Goal: Task Accomplishment & Management: Manage account settings

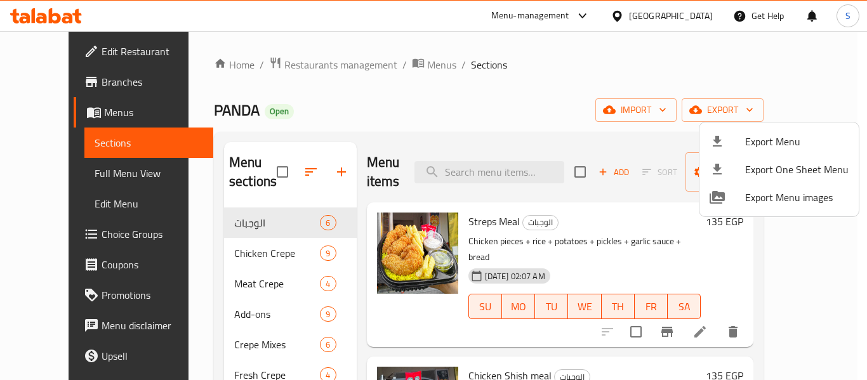
click at [592, 62] on div at bounding box center [433, 190] width 867 height 380
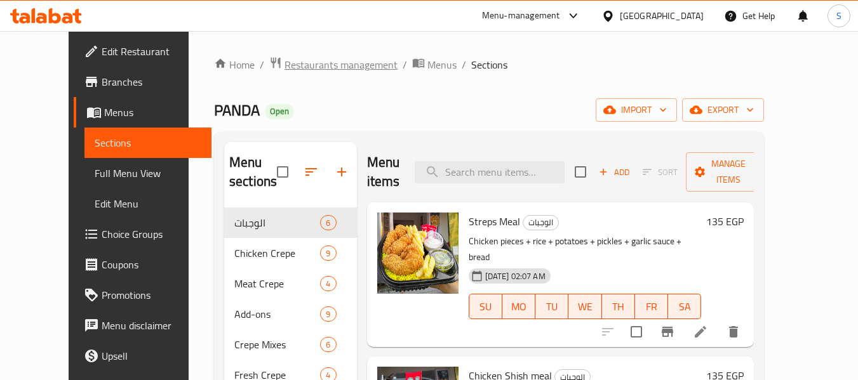
click at [299, 62] on span "Restaurants management" at bounding box center [340, 64] width 113 height 15
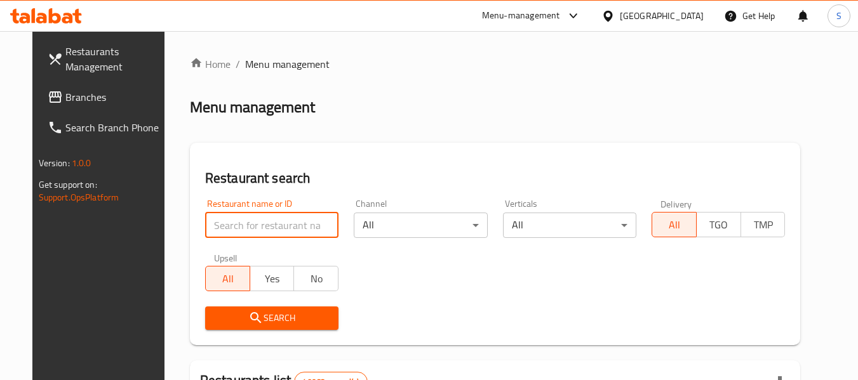
paste input "704984"
type input "704984"
click button "Search" at bounding box center [271, 318] width 133 height 23
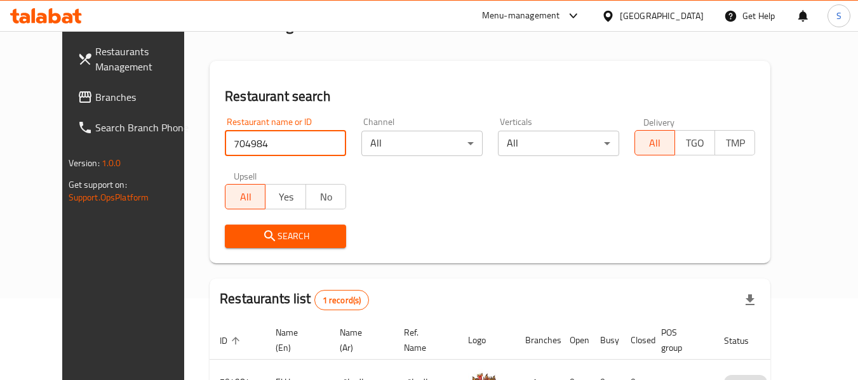
scroll to position [155, 0]
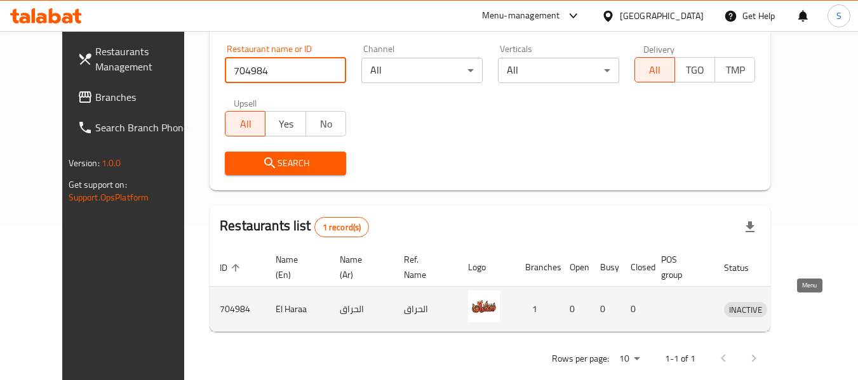
click at [808, 309] on icon "enhanced table" at bounding box center [799, 309] width 15 height 15
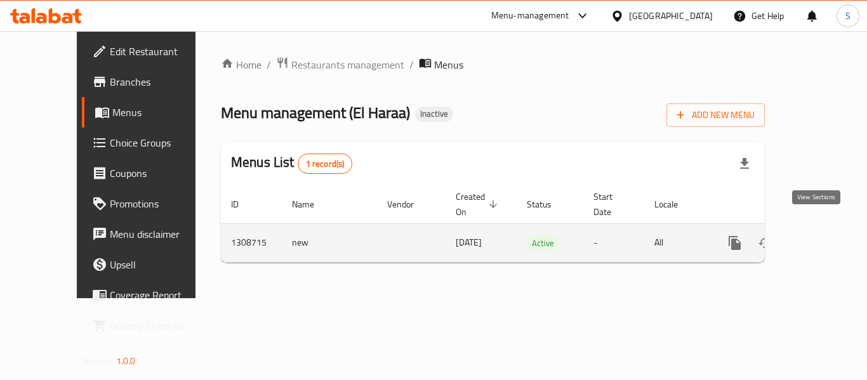
click at [819, 236] on icon "enhanced table" at bounding box center [826, 243] width 15 height 15
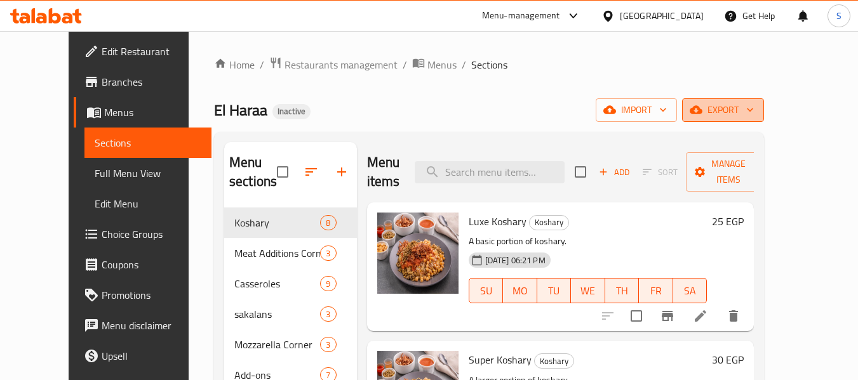
click at [754, 110] on span "export" at bounding box center [723, 110] width 62 height 16
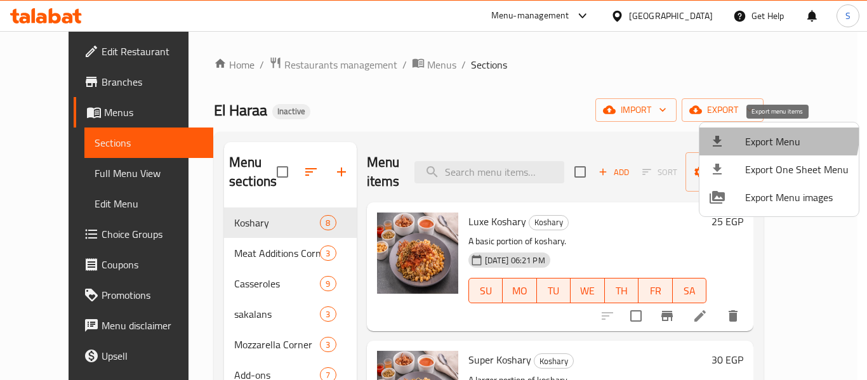
click at [763, 134] on span "Export Menu" at bounding box center [796, 141] width 103 height 15
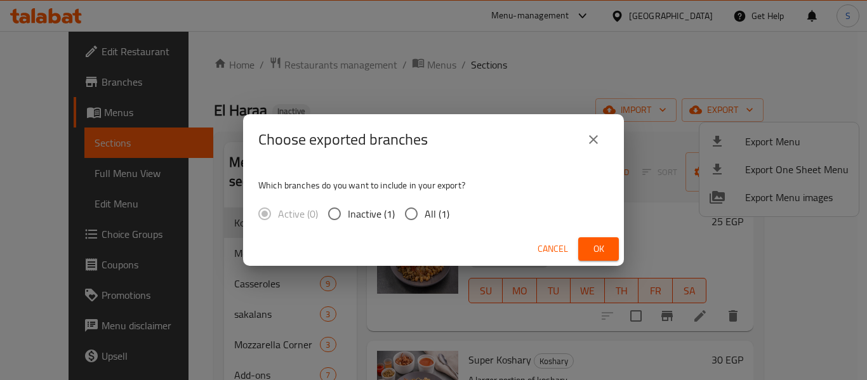
click at [425, 213] on span "All (1)" at bounding box center [437, 213] width 25 height 15
click at [425, 213] on input "All (1)" at bounding box center [411, 214] width 27 height 27
radio input "true"
click at [594, 245] on span "Ok" at bounding box center [599, 249] width 20 height 16
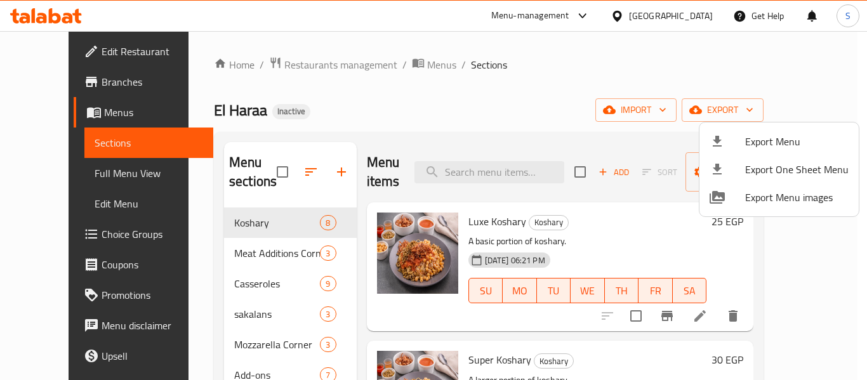
click at [507, 91] on div at bounding box center [433, 190] width 867 height 380
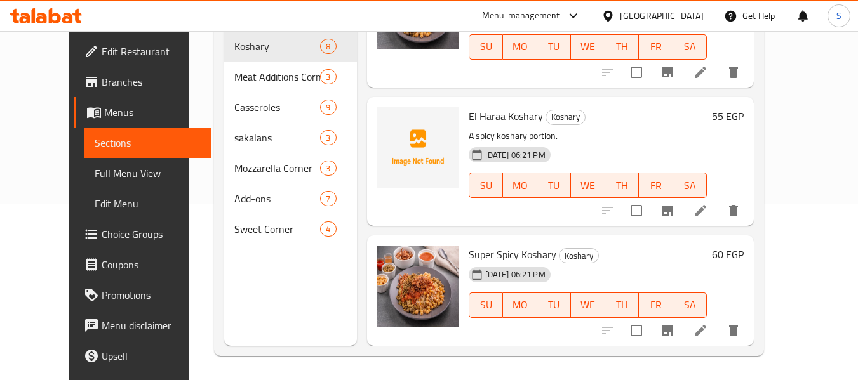
scroll to position [178, 0]
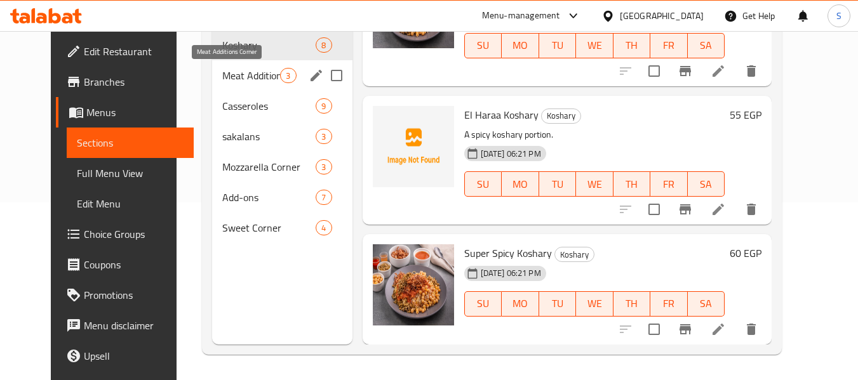
click at [231, 70] on span "Meat Additions Corner" at bounding box center [251, 75] width 58 height 15
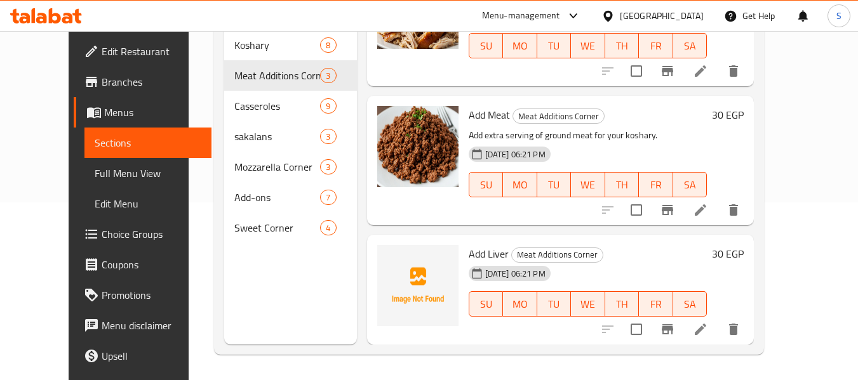
scroll to position [67, 0]
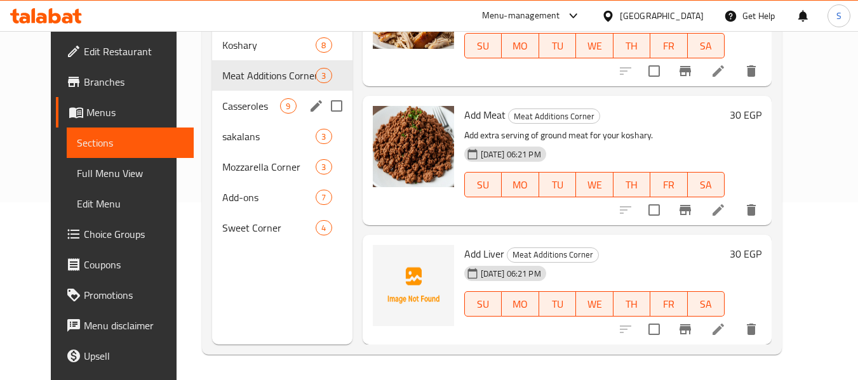
click at [223, 114] on div "Casseroles 9" at bounding box center [282, 106] width 140 height 30
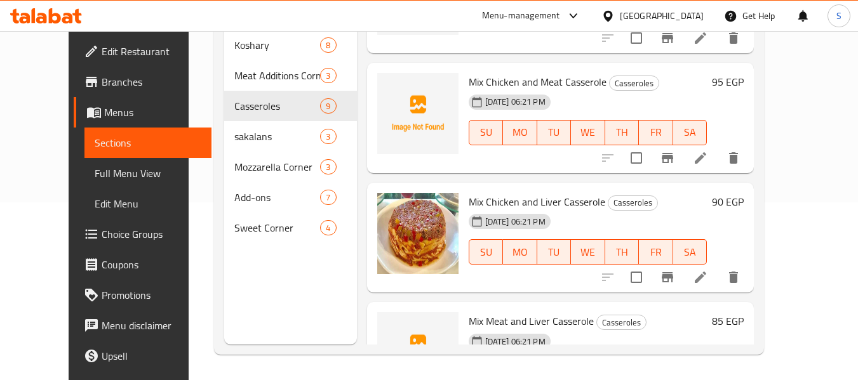
scroll to position [786, 0]
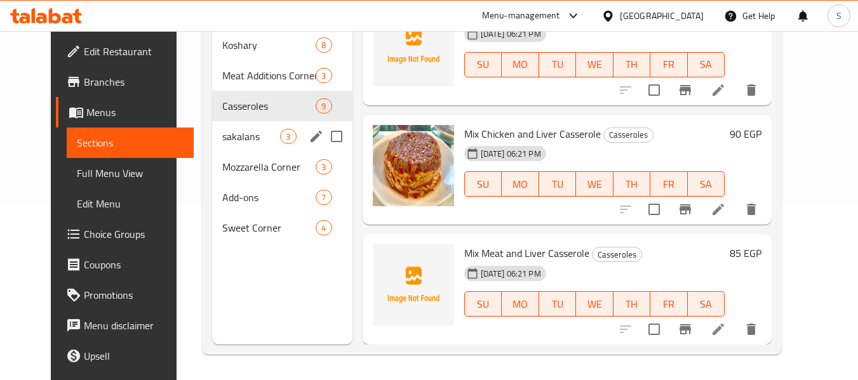
click at [232, 133] on span "sakalans" at bounding box center [251, 136] width 58 height 15
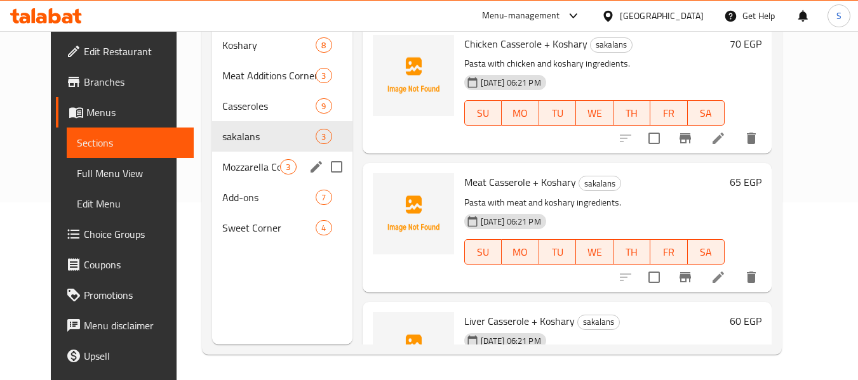
click at [236, 178] on div "Mozzarella Corner 3" at bounding box center [282, 167] width 140 height 30
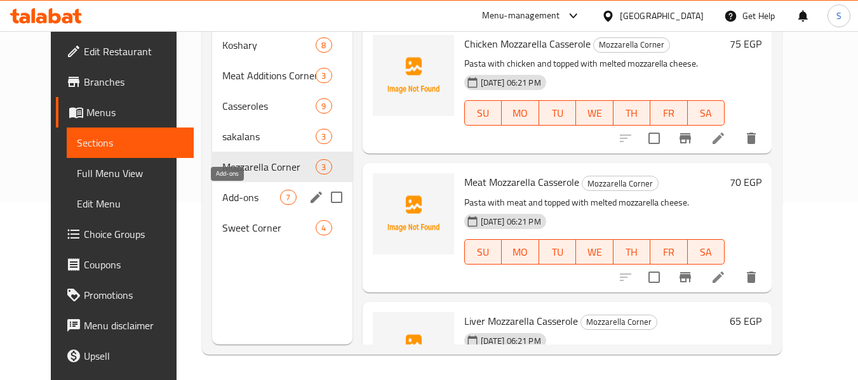
click at [234, 201] on span "Add-ons" at bounding box center [251, 197] width 58 height 15
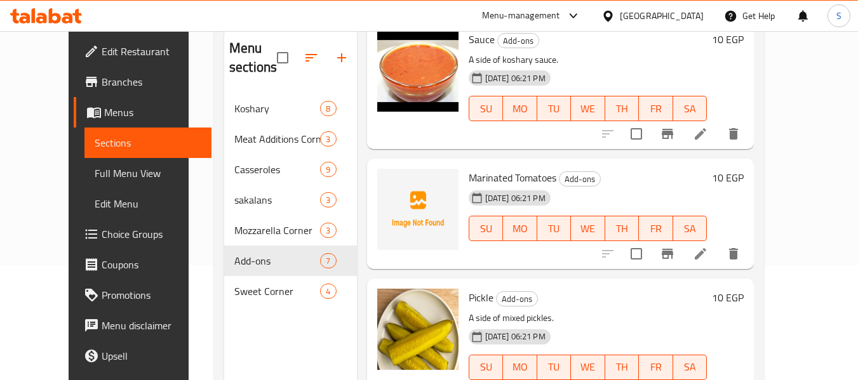
scroll to position [178, 0]
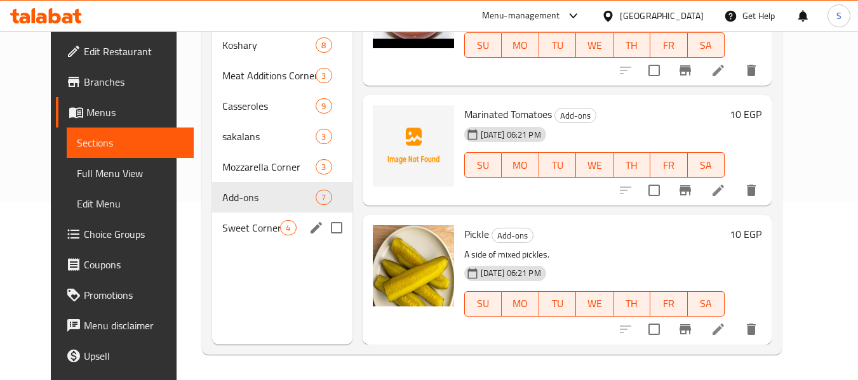
click at [222, 222] on span "Sweet Corner" at bounding box center [251, 227] width 58 height 15
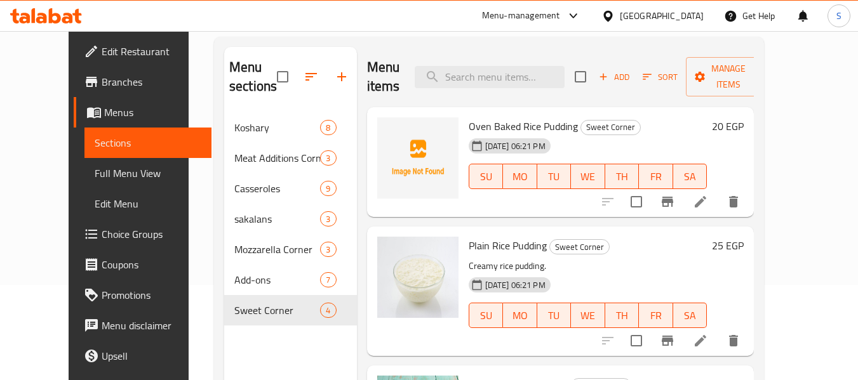
scroll to position [114, 0]
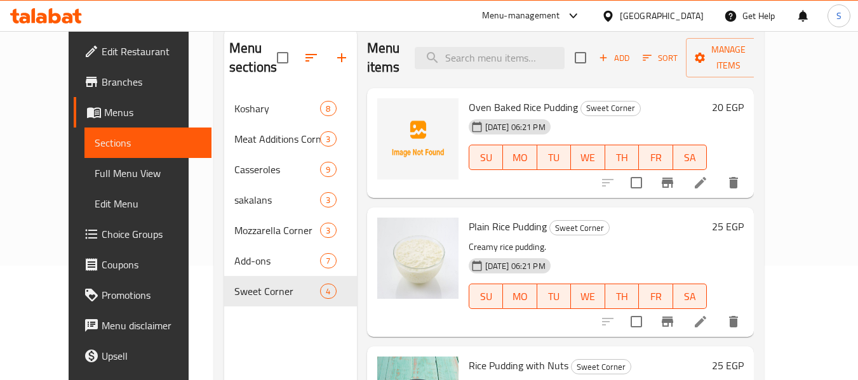
click at [612, 15] on icon at bounding box center [607, 15] width 9 height 11
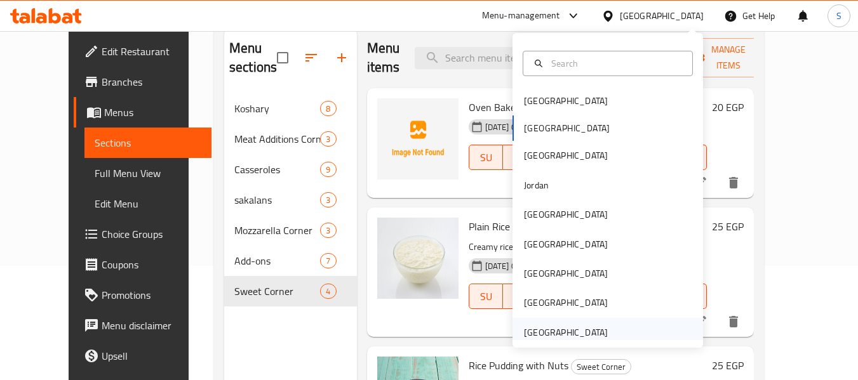
click at [566, 331] on div "[GEOGRAPHIC_DATA]" at bounding box center [566, 333] width 84 height 14
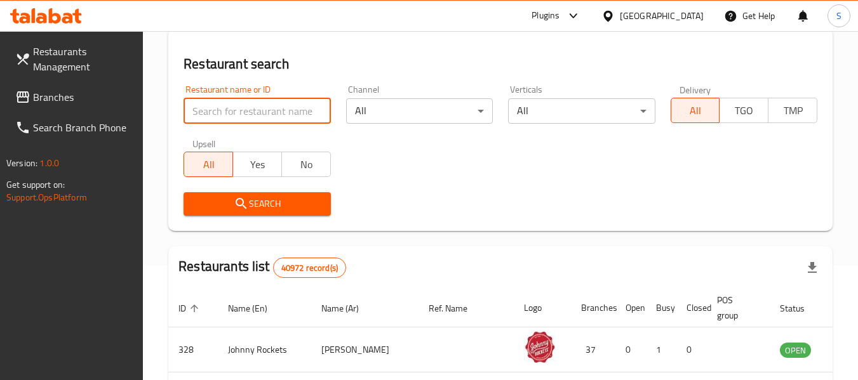
paste input "704963"
type input "704963"
click button "Search" at bounding box center [256, 203] width 147 height 23
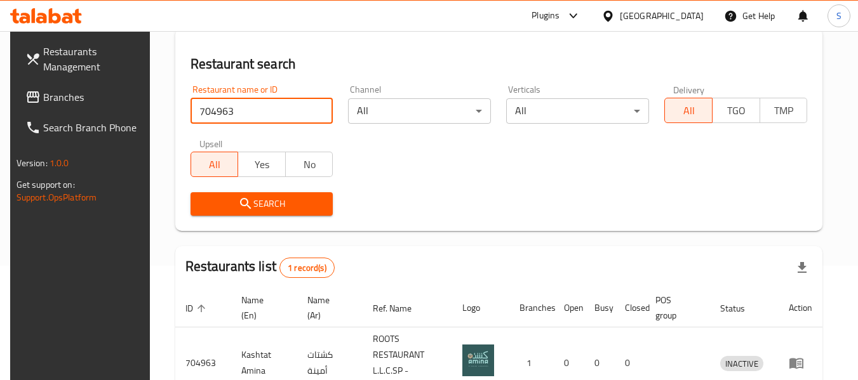
scroll to position [202, 0]
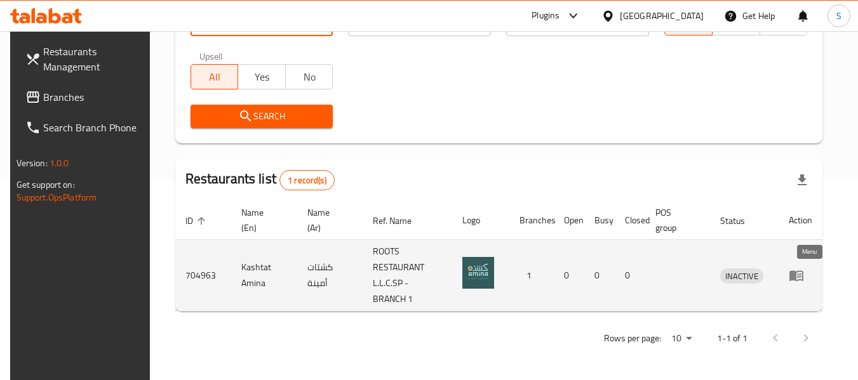
click at [803, 280] on icon "enhanced table" at bounding box center [796, 276] width 14 height 11
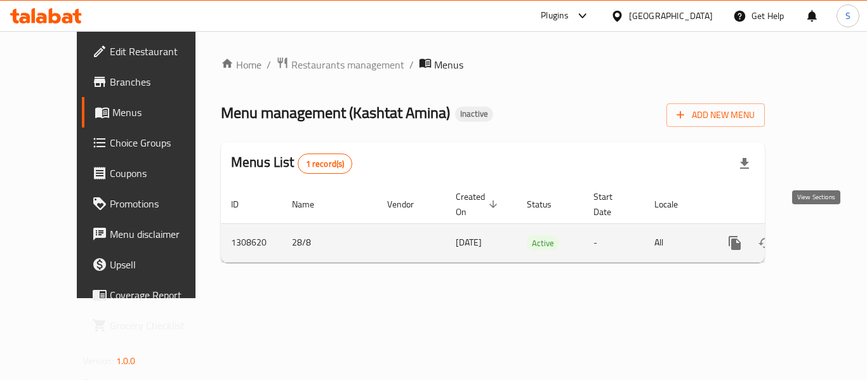
click at [825, 230] on link "enhanced table" at bounding box center [826, 243] width 30 height 30
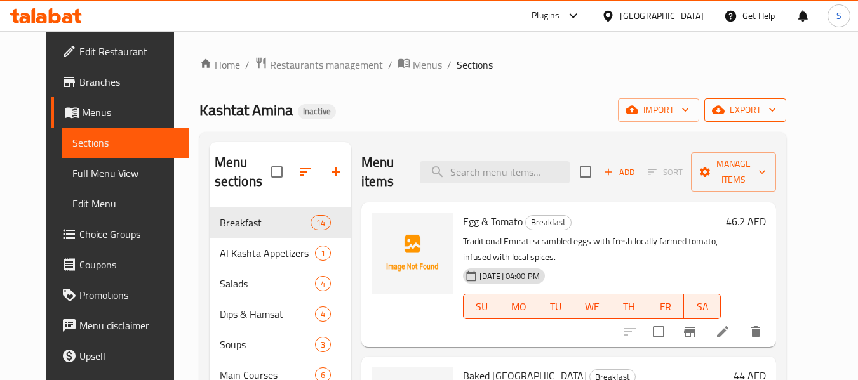
click at [776, 114] on span "export" at bounding box center [745, 110] width 62 height 16
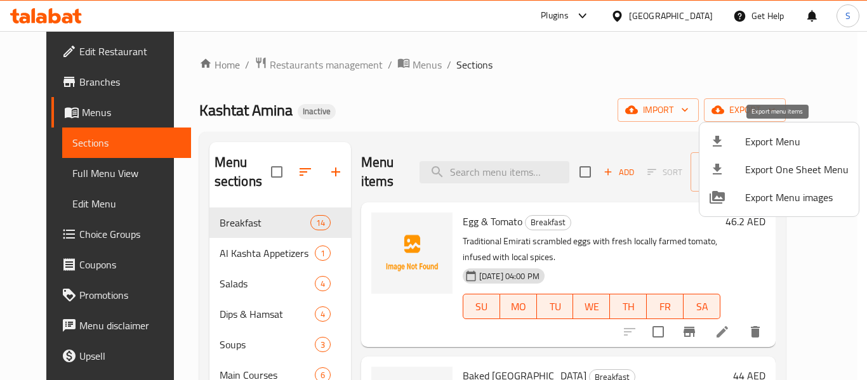
click at [781, 134] on span "Export Menu" at bounding box center [796, 141] width 103 height 15
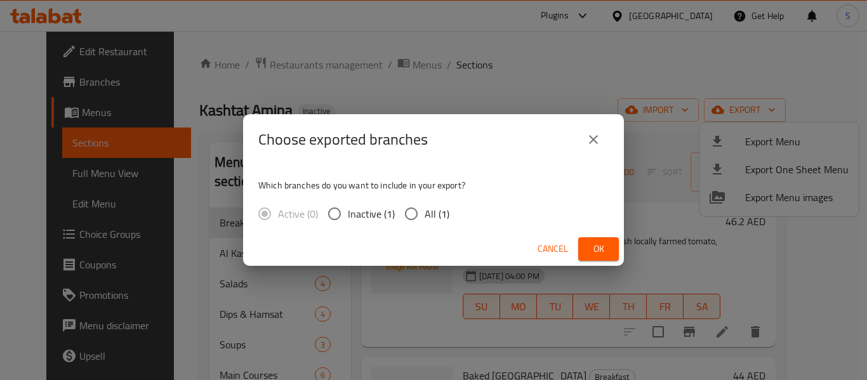
click at [432, 218] on span "All (1)" at bounding box center [437, 213] width 25 height 15
click at [425, 218] on input "All (1)" at bounding box center [411, 214] width 27 height 27
radio input "true"
click at [585, 239] on button "Ok" at bounding box center [598, 248] width 41 height 23
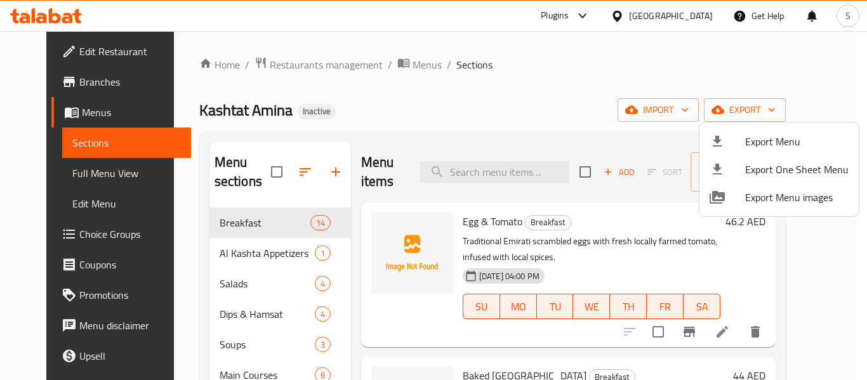
click at [481, 98] on div at bounding box center [433, 190] width 867 height 380
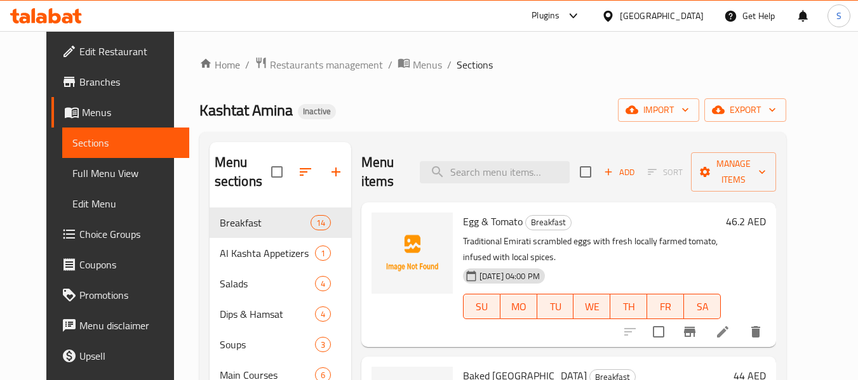
click at [79, 53] on span "Edit Restaurant" at bounding box center [129, 51] width 100 height 15
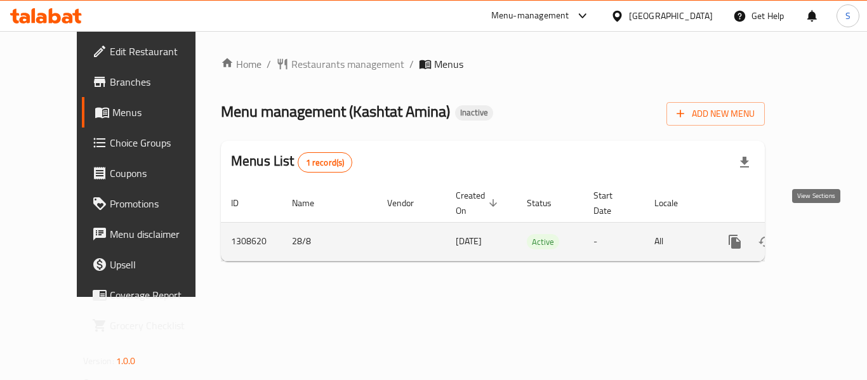
click at [828, 227] on link "enhanced table" at bounding box center [826, 242] width 30 height 30
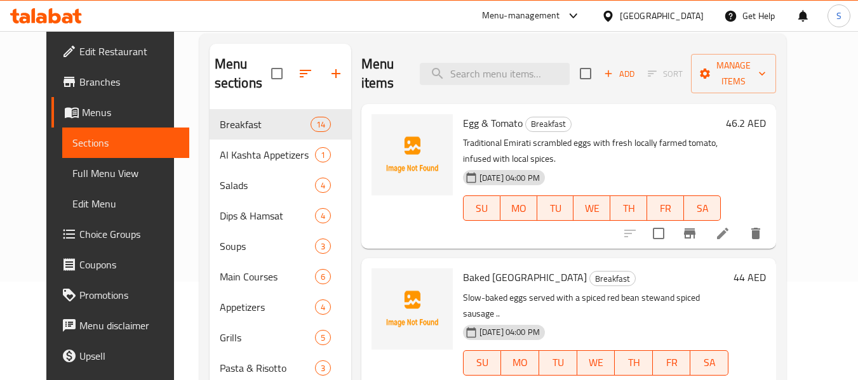
scroll to position [127, 0]
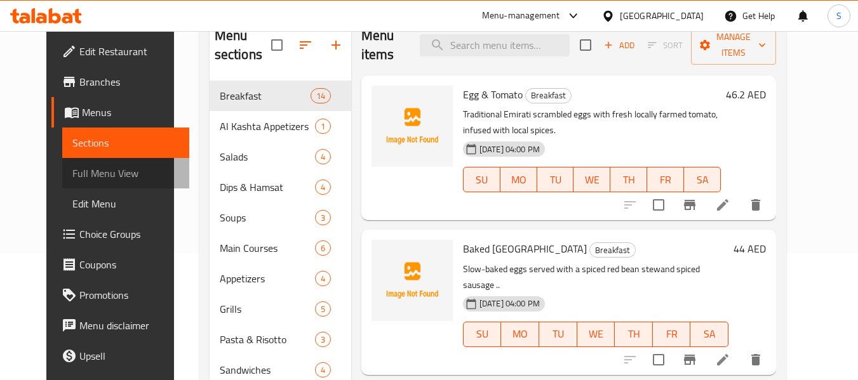
click at [81, 173] on span "Full Menu View" at bounding box center [125, 173] width 107 height 15
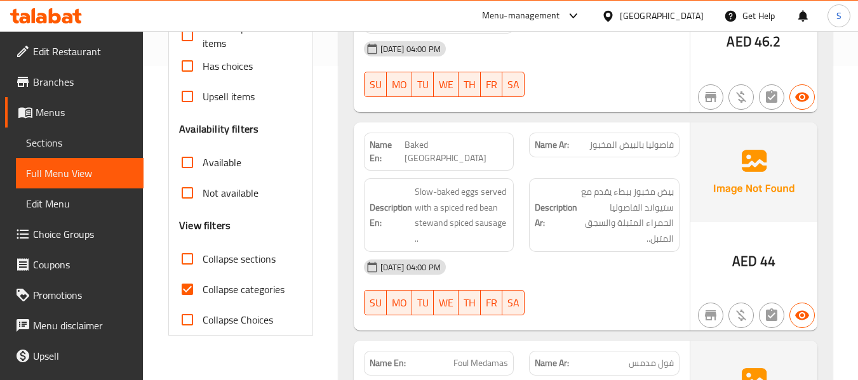
scroll to position [381, 0]
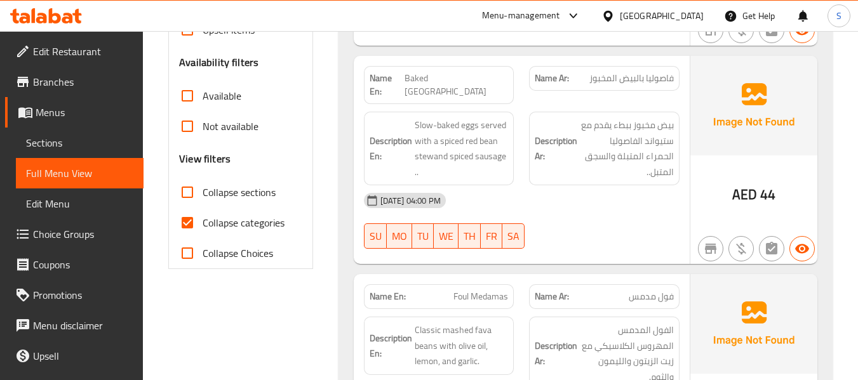
click at [244, 227] on span "Collapse categories" at bounding box center [244, 222] width 82 height 15
click at [203, 227] on input "Collapse categories" at bounding box center [187, 223] width 30 height 30
checkbox input "false"
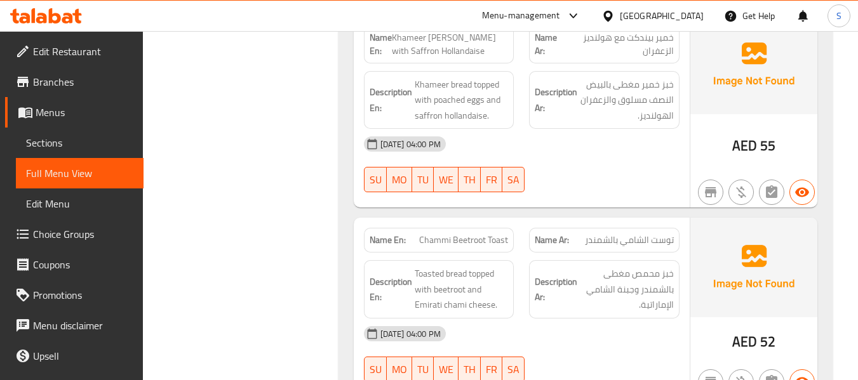
scroll to position [2095, 0]
click at [471, 77] on span "Khameer bread topped with poached eggs and saffron hollandaise." at bounding box center [462, 100] width 94 height 47
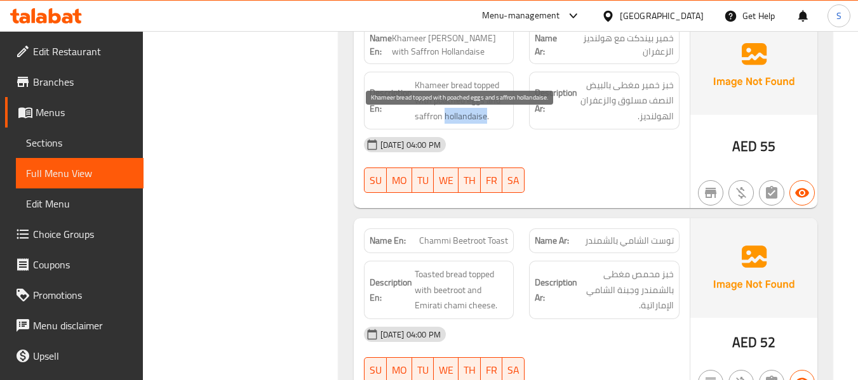
click at [471, 77] on span "Khameer bread topped with poached eggs and saffron hollandaise." at bounding box center [462, 100] width 94 height 47
copy span "hollandaise"
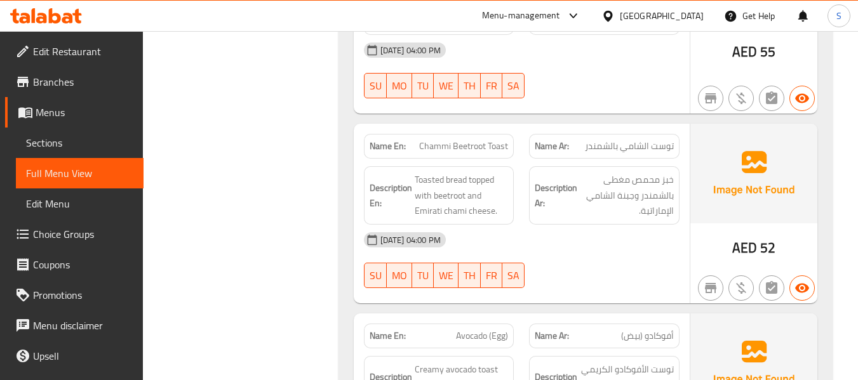
scroll to position [2222, 0]
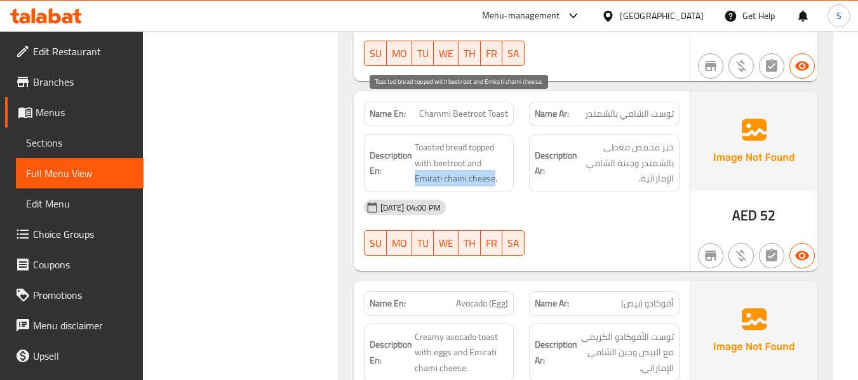
drag, startPoint x: 415, startPoint y: 139, endPoint x: 493, endPoint y: 136, distance: 77.5
click at [493, 140] on span "Toasted bread topped with beetroot and Emirati chami cheese." at bounding box center [462, 163] width 94 height 47
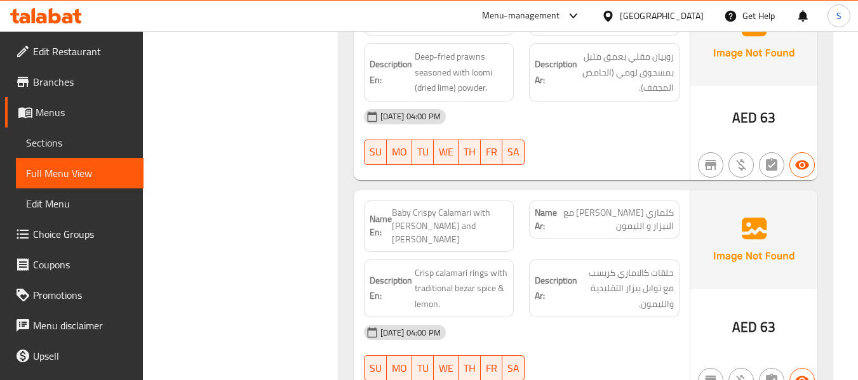
scroll to position [7514, 0]
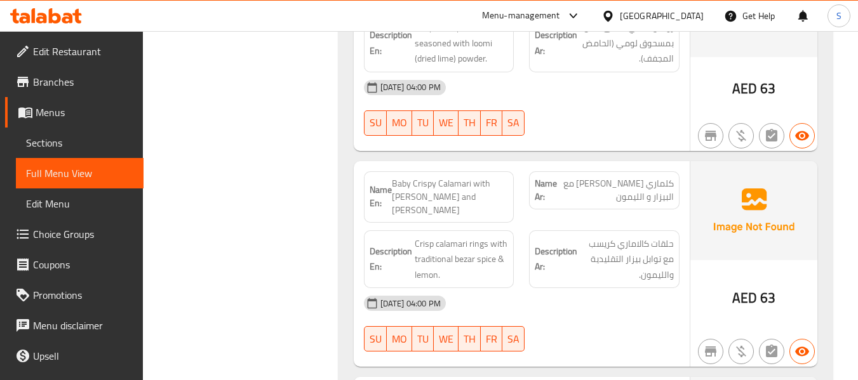
click at [442, 177] on span "Baby Crispy Calamari with Bezar and Lemon" at bounding box center [450, 197] width 117 height 40
click at [442, 177] on span "Baby Crispy Calamari with [PERSON_NAME] and [PERSON_NAME]" at bounding box center [450, 197] width 117 height 40
click at [399, 177] on span "Baby Crispy Calamari with [PERSON_NAME] and [PERSON_NAME]" at bounding box center [450, 197] width 117 height 40
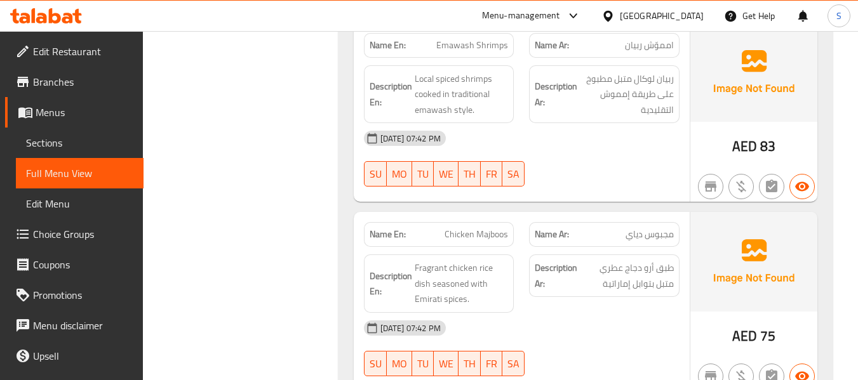
scroll to position [5823, 0]
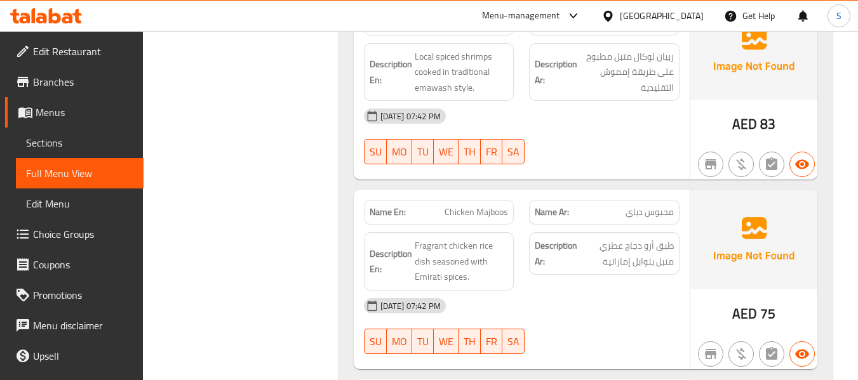
click at [476, 206] on span "Chicken Majboos" at bounding box center [475, 212] width 63 height 13
copy span "Chicken Majboos"
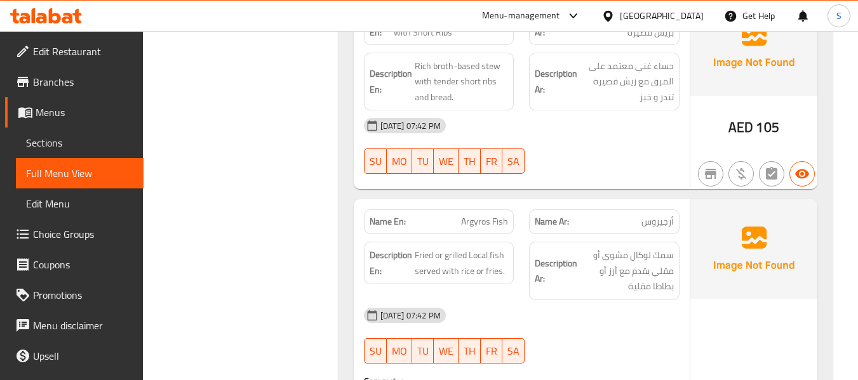
scroll to position [6648, 0]
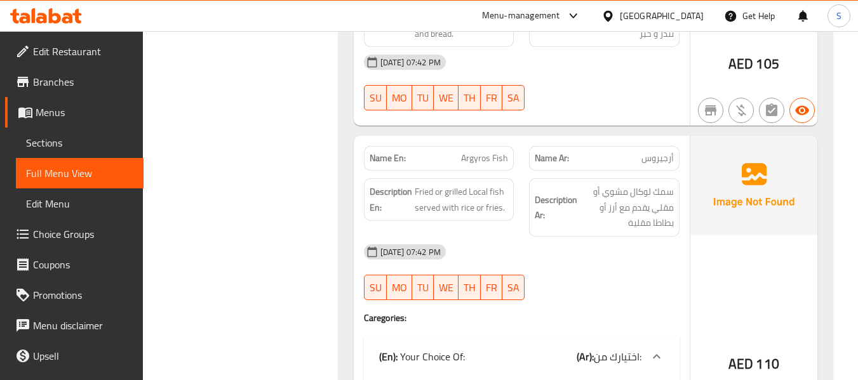
click at [479, 152] on span "Argyros Fish" at bounding box center [484, 158] width 47 height 13
copy span "Argyros Fish"
drag, startPoint x: 258, startPoint y: 216, endPoint x: 271, endPoint y: 215, distance: 12.8
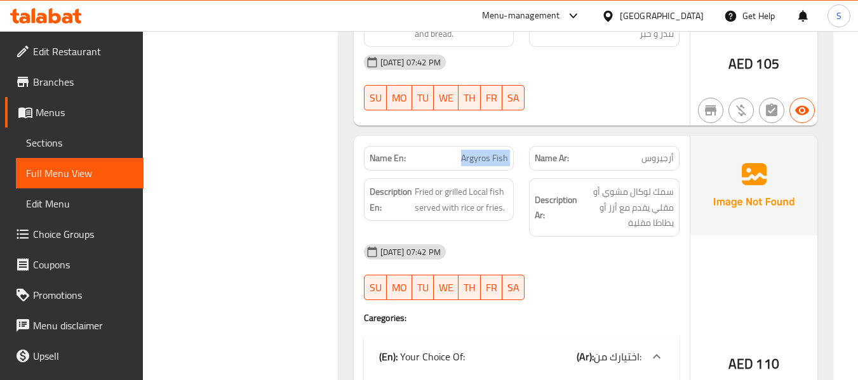
click at [485, 152] on span "Argyros Fish" at bounding box center [484, 158] width 47 height 13
copy span "Argyros Fish"
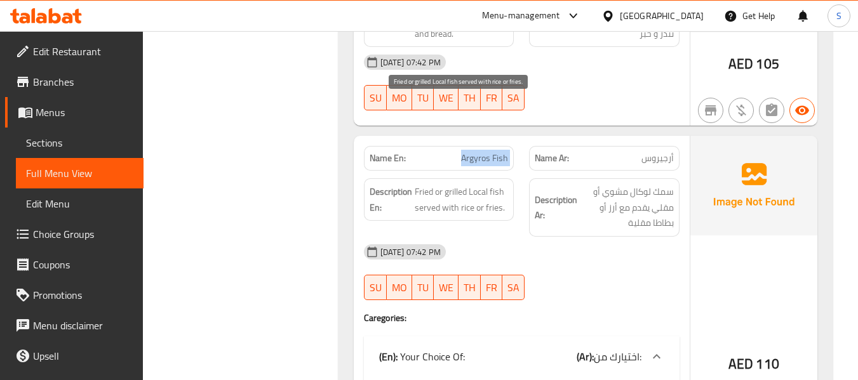
click at [470, 184] on span "Fried or grilled Local fish served with rice or fries." at bounding box center [462, 199] width 94 height 31
copy span "rice"
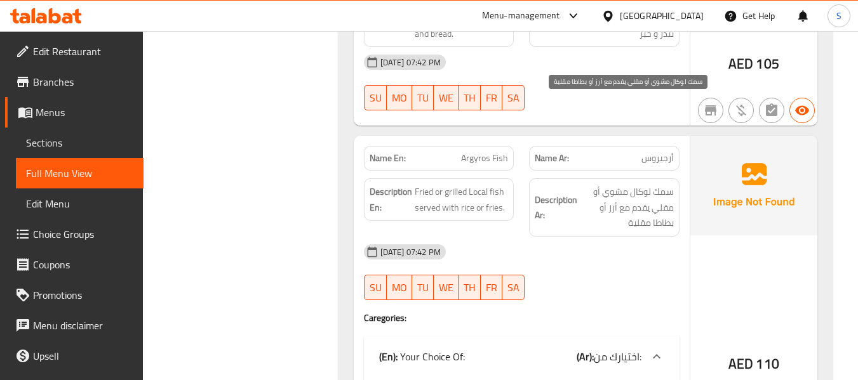
click at [609, 184] on span "سمك لوكال مشوي أو مقلي يقدم مع أرز أو بطاطا مقلية" at bounding box center [627, 207] width 94 height 47
copy span "أرز"
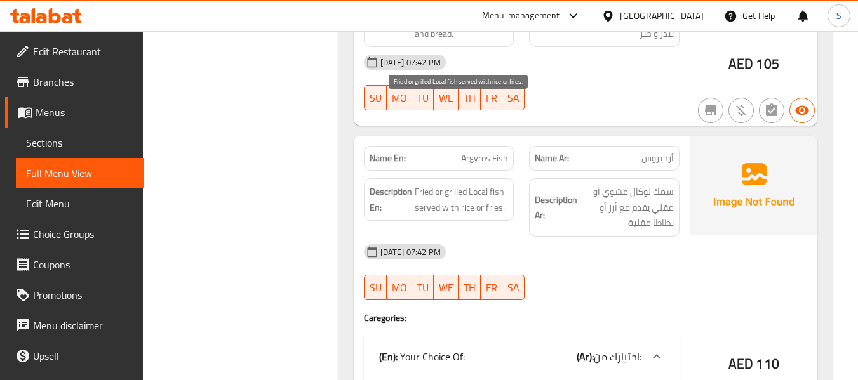
click at [488, 184] on span "Fried or grilled Local fish served with rice or fries." at bounding box center [462, 199] width 94 height 31
copy span "fries"
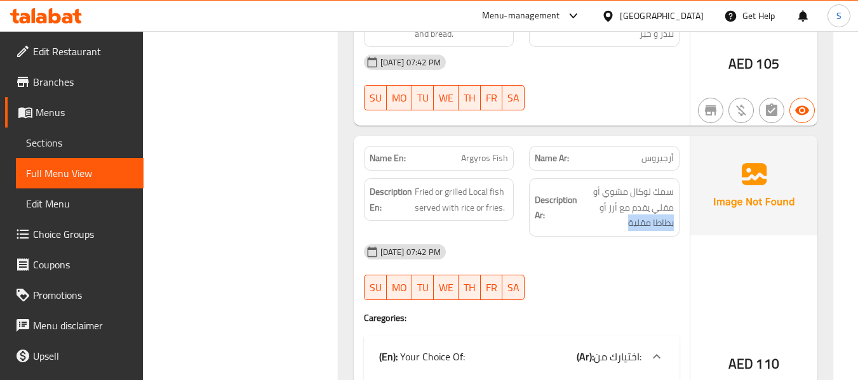
drag, startPoint x: 620, startPoint y: 139, endPoint x: 674, endPoint y: 139, distance: 54.6
click at [674, 178] on div "Description Ar: سمك لوكال مشوي أو مقلي يقدم مع أرز أو بطاطا مقلية" at bounding box center [604, 207] width 150 height 58
copy span "بطاطا مقلية"
click at [490, 152] on span "Argyros Fish" at bounding box center [484, 158] width 47 height 13
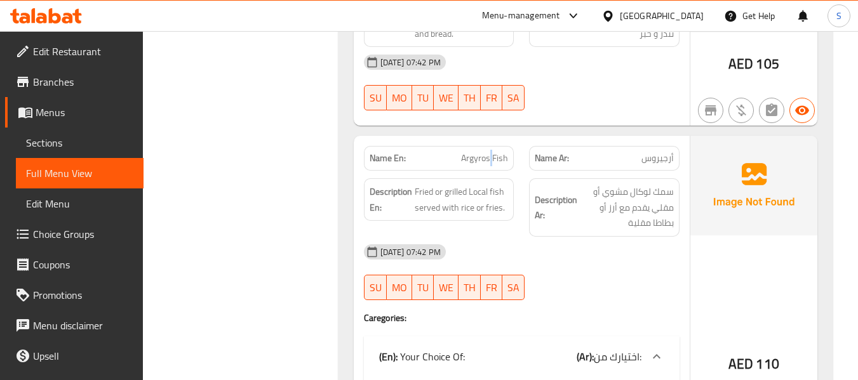
click at [535, 138] on div "Name En: Argyros Fish Name Ar: أرجيروس" at bounding box center [521, 158] width 331 height 40
drag, startPoint x: 549, startPoint y: 70, endPoint x: 488, endPoint y: 65, distance: 61.2
click at [488, 152] on span "Argyros Fish" at bounding box center [484, 158] width 47 height 13
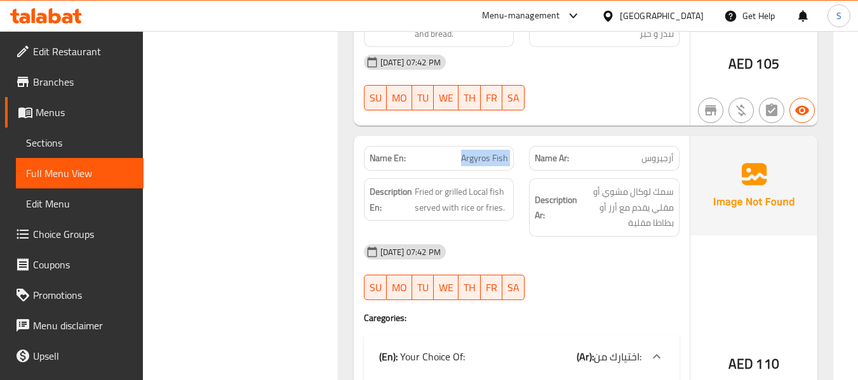
copy span "Argyros Fish"
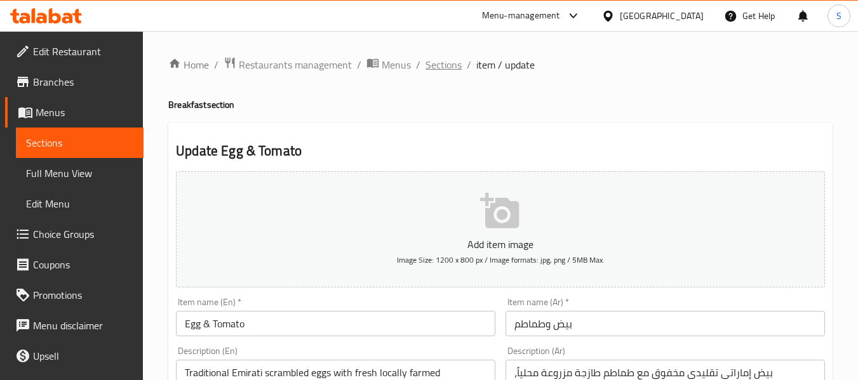
click at [437, 67] on span "Sections" at bounding box center [443, 64] width 36 height 15
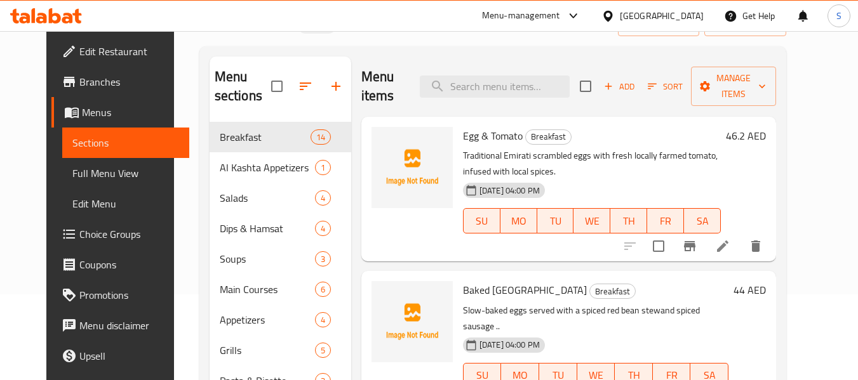
scroll to position [127, 0]
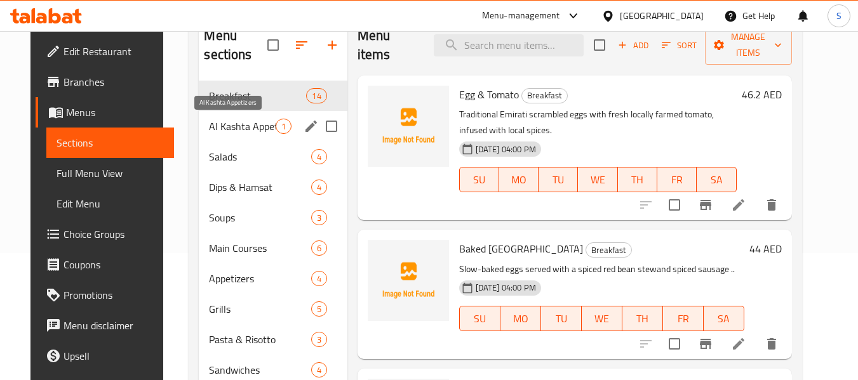
click at [256, 129] on span "Al Kashta Appetizers" at bounding box center [242, 126] width 66 height 15
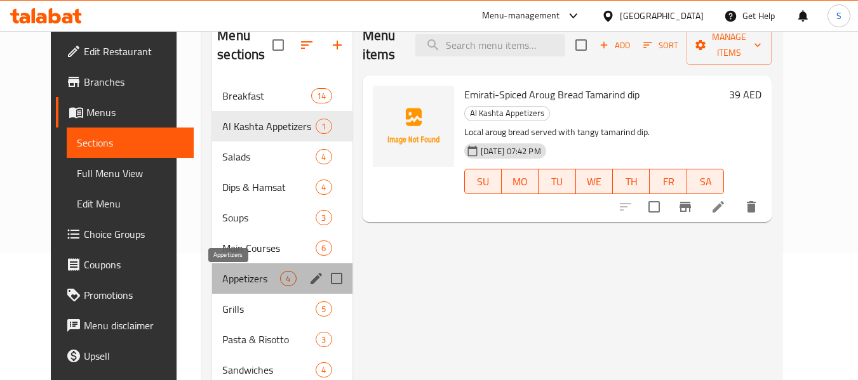
click at [230, 275] on span "Appetizers" at bounding box center [251, 278] width 58 height 15
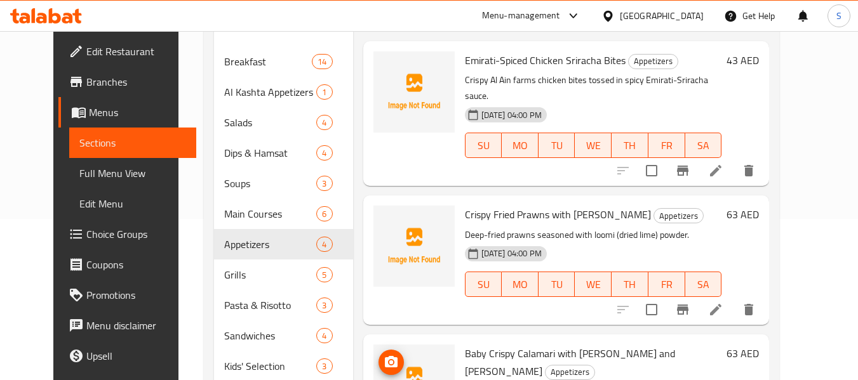
scroll to position [160, 0]
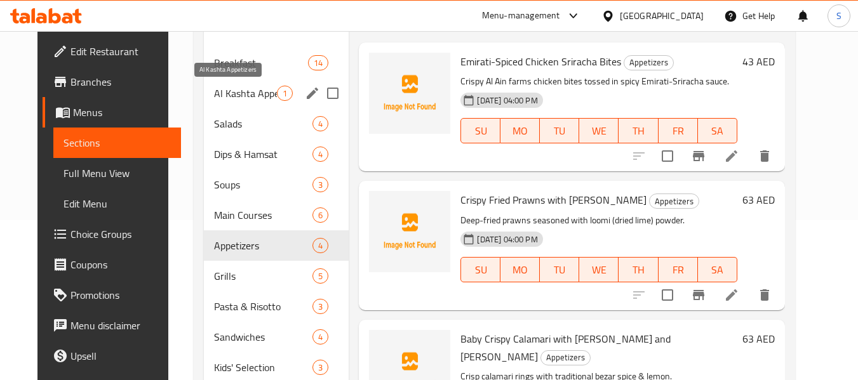
click at [228, 100] on span "Al Kashta Appetizers" at bounding box center [245, 93] width 63 height 15
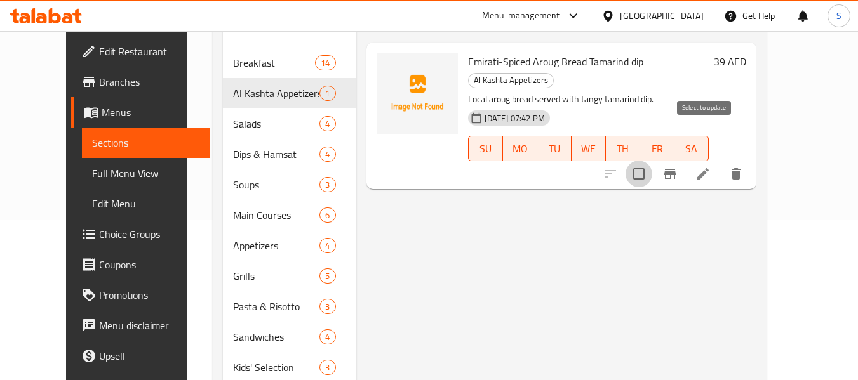
click at [652, 161] on input "checkbox" at bounding box center [638, 174] width 27 height 27
checkbox input "true"
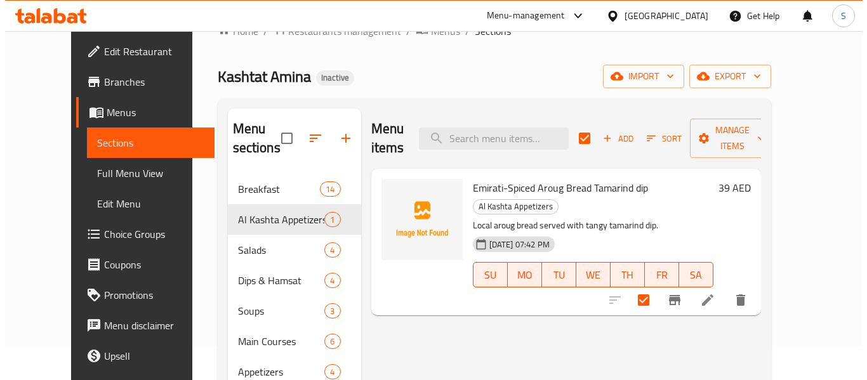
scroll to position [33, 0]
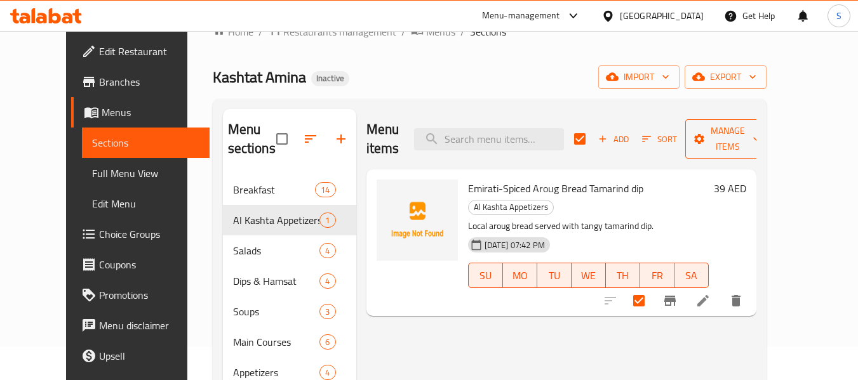
click at [760, 128] on span "Manage items" at bounding box center [727, 139] width 65 height 32
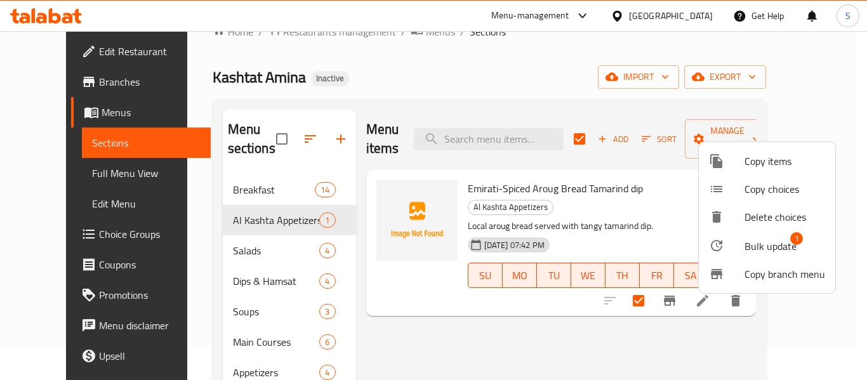
click at [740, 256] on li "Bulk update 1" at bounding box center [767, 245] width 136 height 29
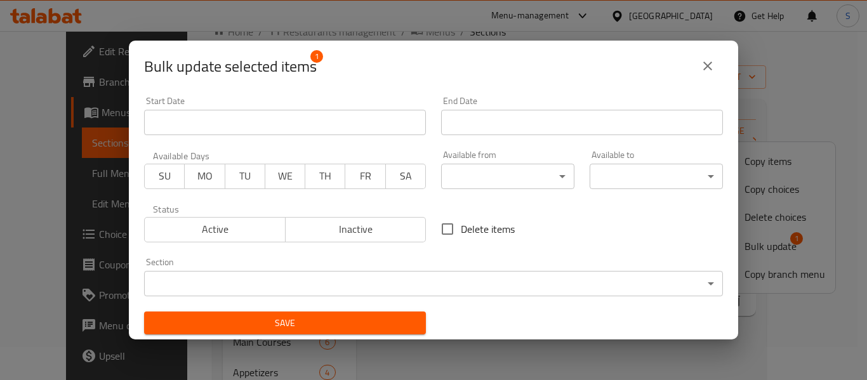
click at [456, 288] on body "​ Menu-management United Arab Emirates Get Help S Edit Restaurant Branches Menu…" at bounding box center [433, 172] width 867 height 349
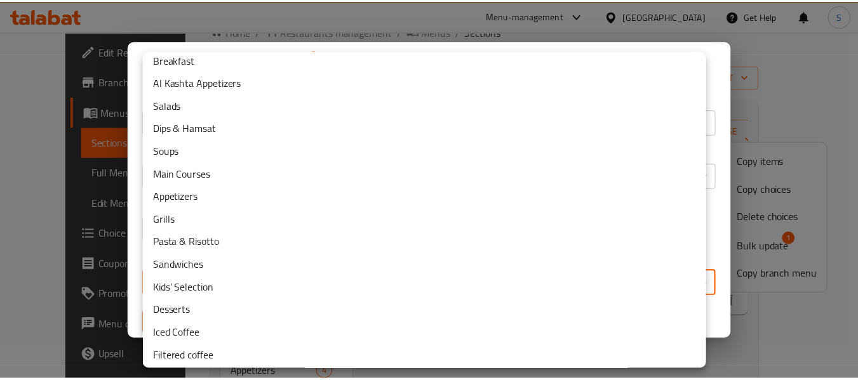
scroll to position [0, 0]
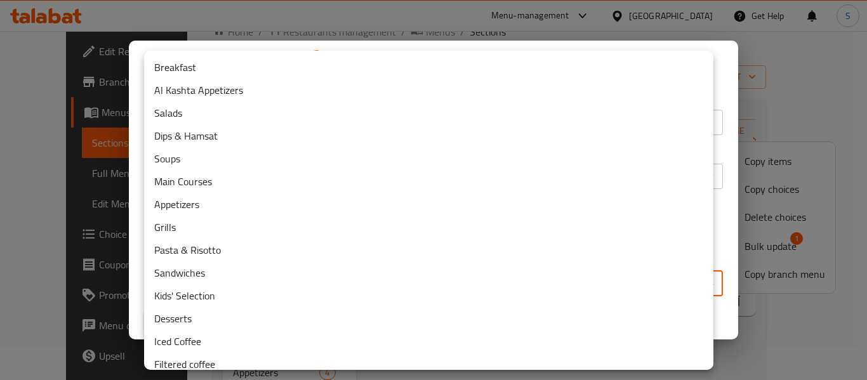
click at [323, 201] on li "Appetizers" at bounding box center [428, 204] width 569 height 23
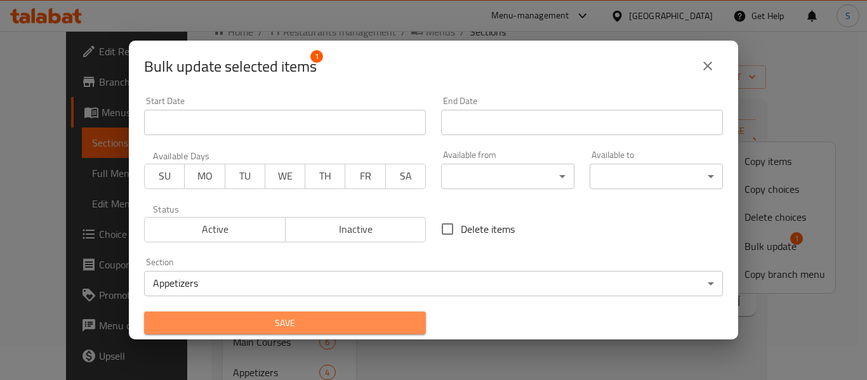
click at [319, 316] on span "Save" at bounding box center [285, 324] width 262 height 16
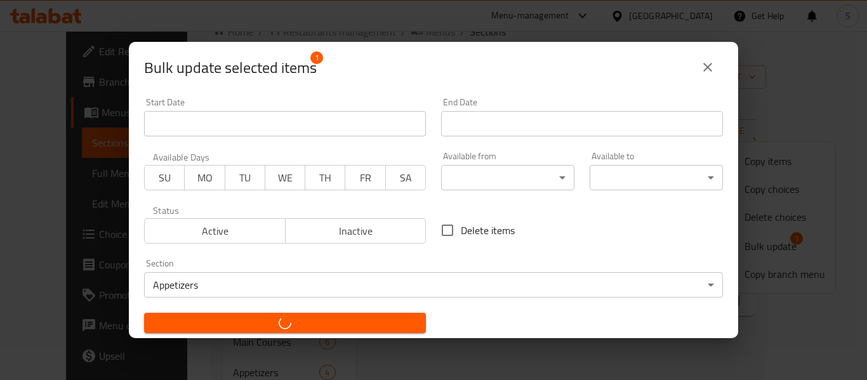
checkbox input "false"
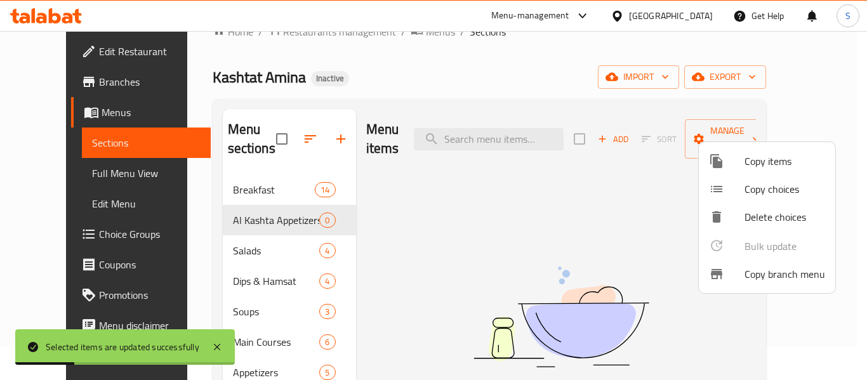
click at [245, 220] on div at bounding box center [433, 190] width 867 height 380
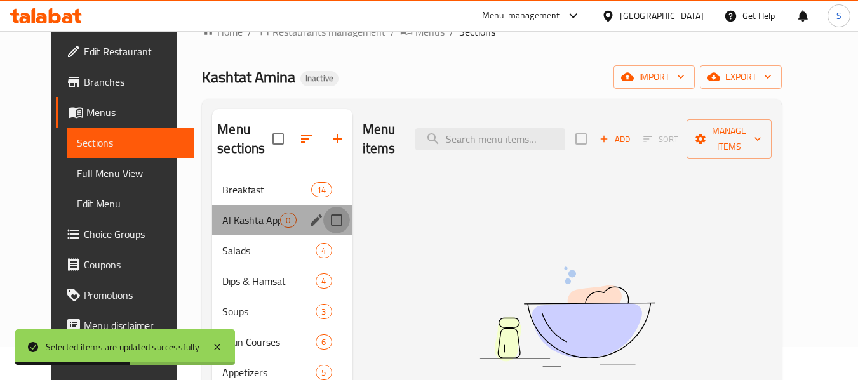
click at [323, 220] on input "Menu sections" at bounding box center [336, 220] width 27 height 27
checkbox input "true"
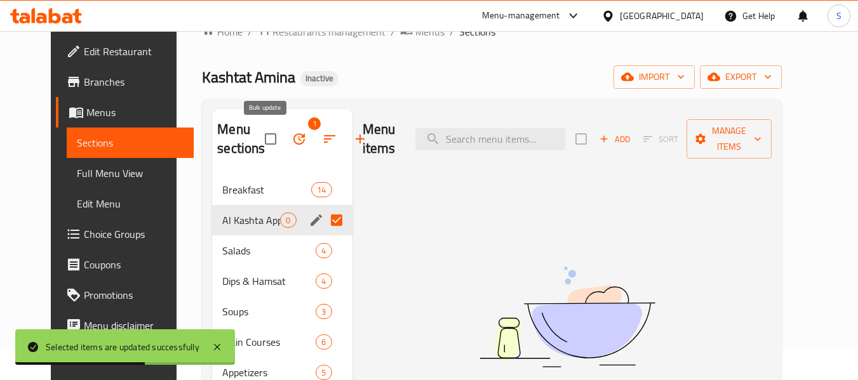
click at [291, 136] on icon "button" at bounding box center [298, 138] width 15 height 15
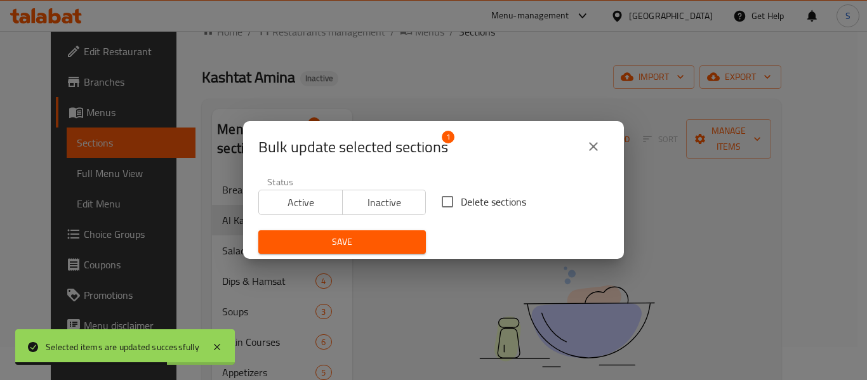
click at [446, 203] on input "Delete sections" at bounding box center [447, 202] width 27 height 27
checkbox input "true"
click at [367, 239] on span "Save" at bounding box center [342, 242] width 147 height 16
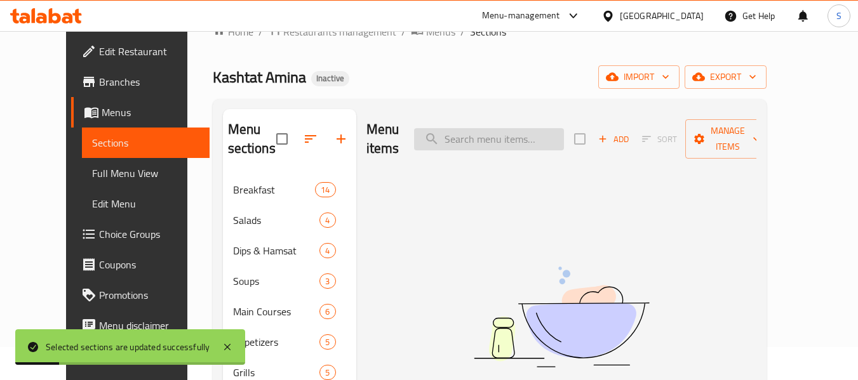
scroll to position [97, 0]
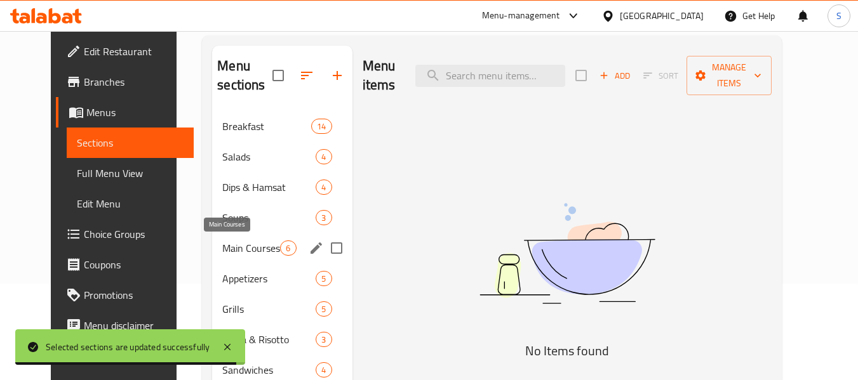
click at [230, 252] on span "Main Courses" at bounding box center [251, 248] width 58 height 15
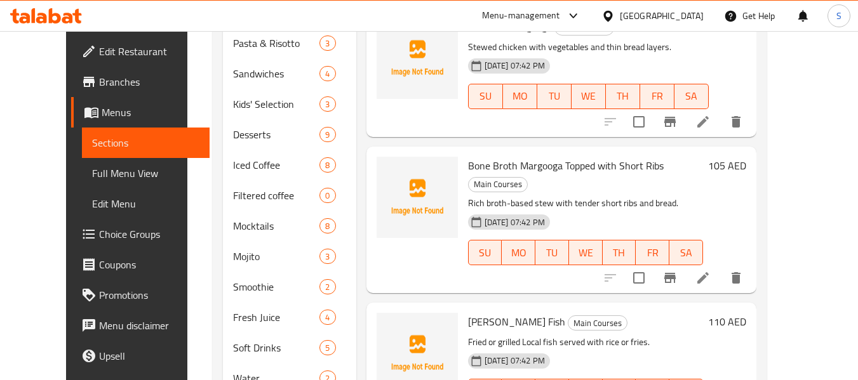
scroll to position [447, 0]
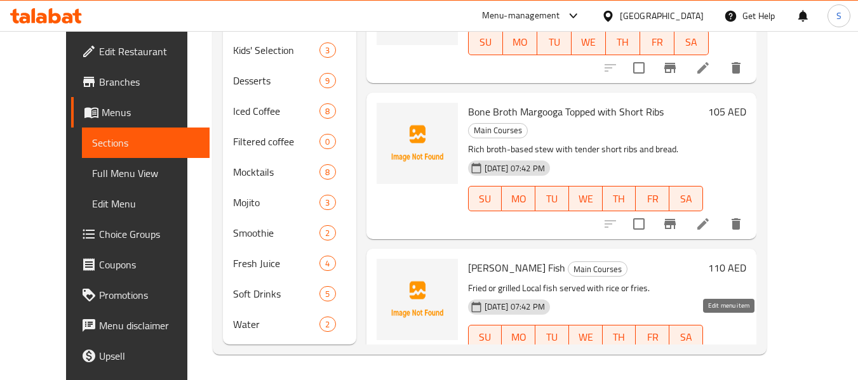
click at [678, 357] on icon at bounding box center [672, 362] width 11 height 11
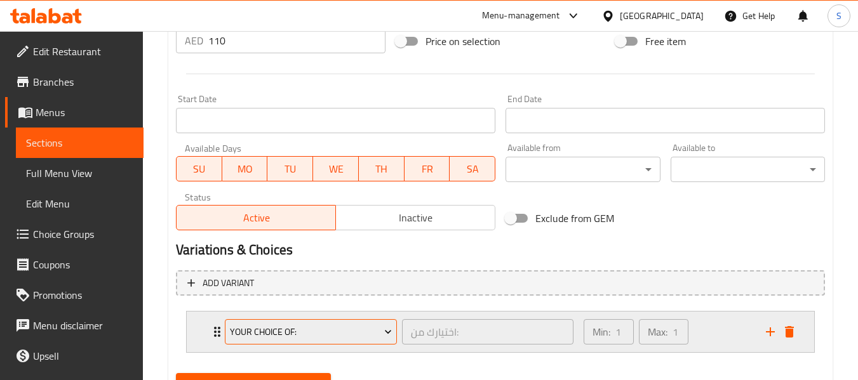
scroll to position [538, 0]
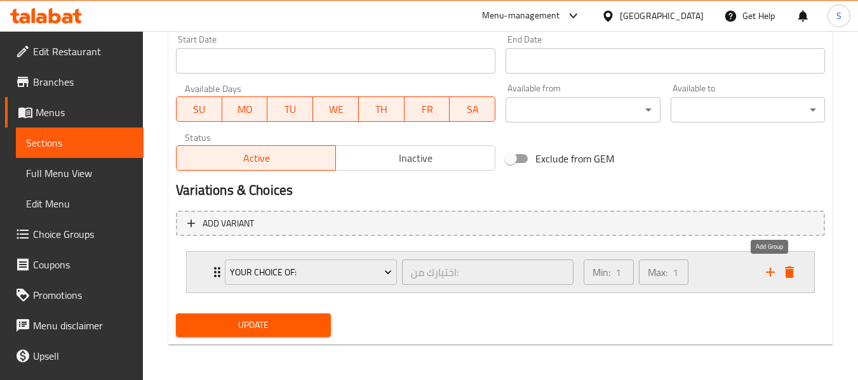
click at [764, 275] on icon "add" at bounding box center [769, 272] width 15 height 15
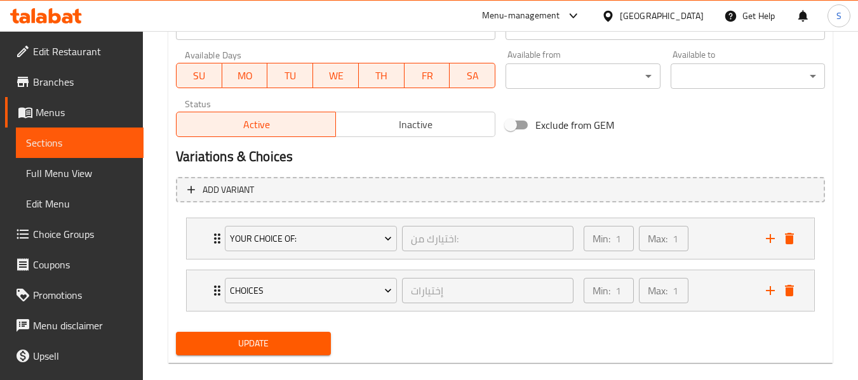
scroll to position [590, 0]
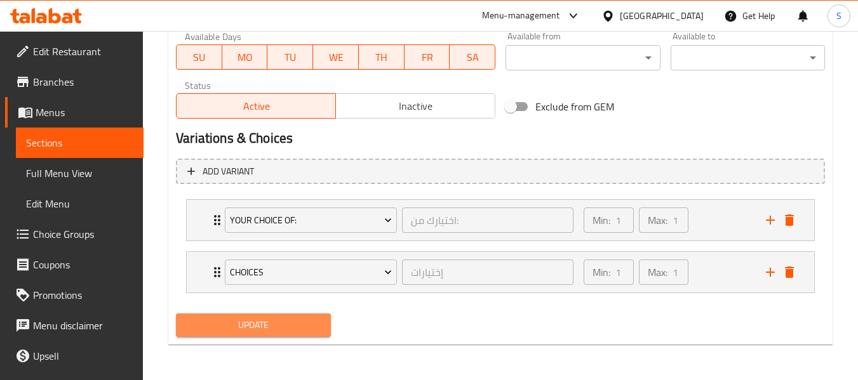
click at [263, 329] on span "Update" at bounding box center [253, 325] width 134 height 16
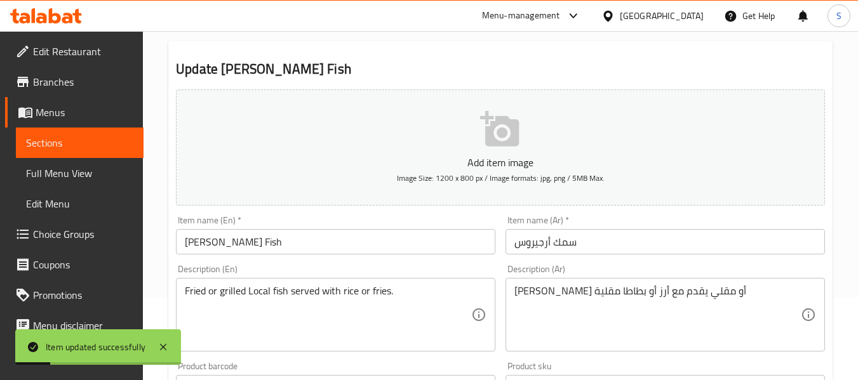
scroll to position [0, 0]
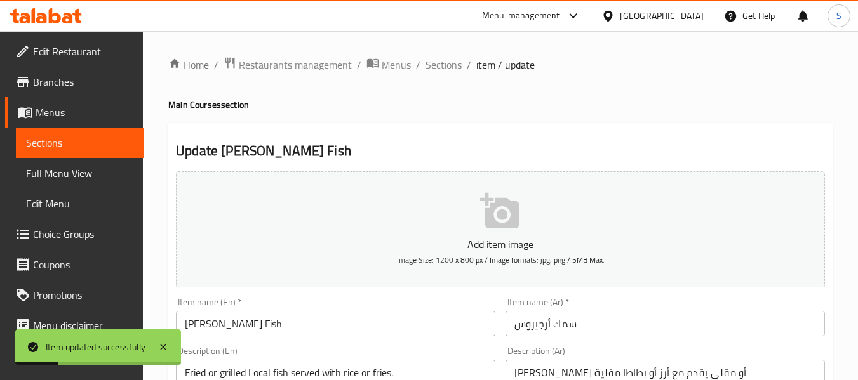
drag, startPoint x: 444, startPoint y: 67, endPoint x: 456, endPoint y: 8, distance: 60.3
click at [444, 67] on span "Sections" at bounding box center [443, 64] width 36 height 15
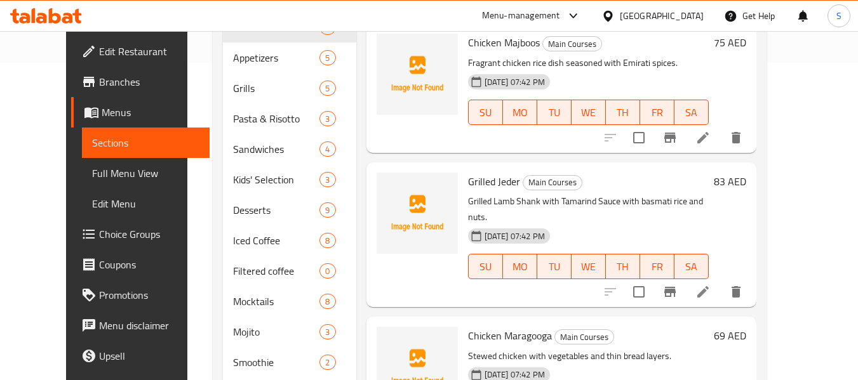
scroll to position [381, 0]
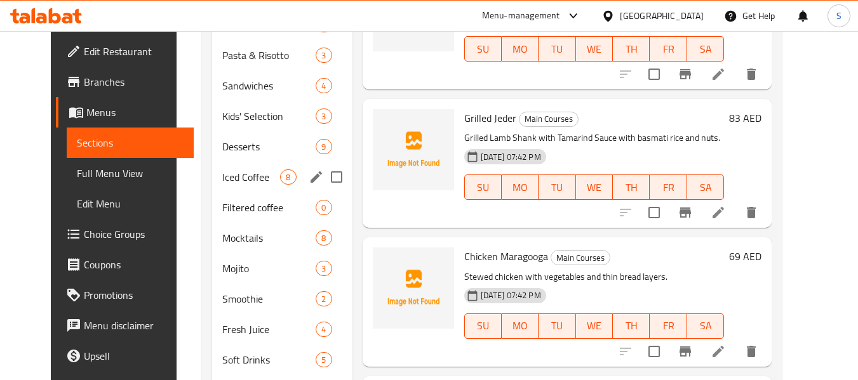
click at [226, 180] on span "Iced Coffee" at bounding box center [251, 177] width 58 height 15
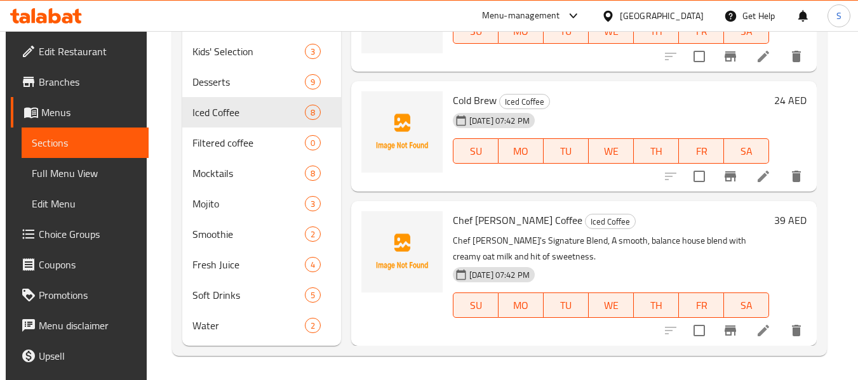
scroll to position [447, 0]
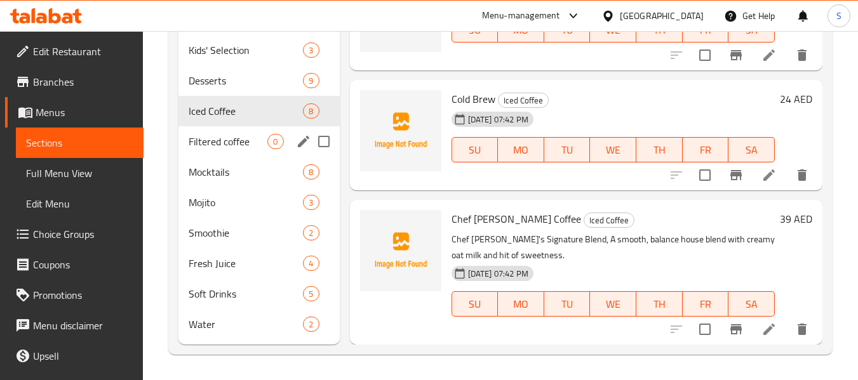
click at [324, 142] on input "Menu sections" at bounding box center [323, 141] width 27 height 27
checkbox input "true"
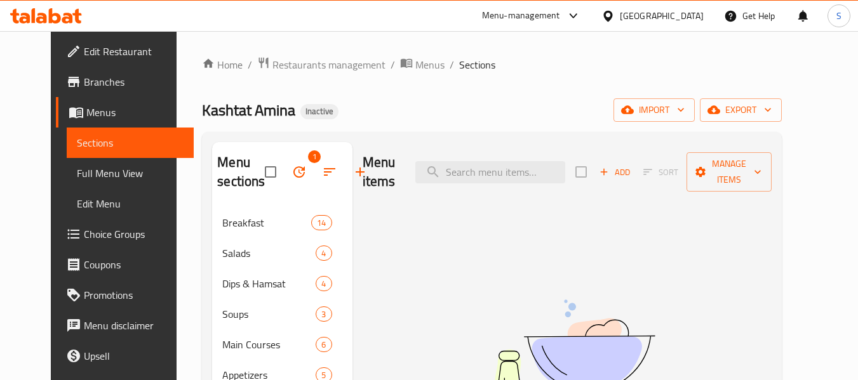
click at [293, 168] on icon "button" at bounding box center [298, 171] width 11 height 11
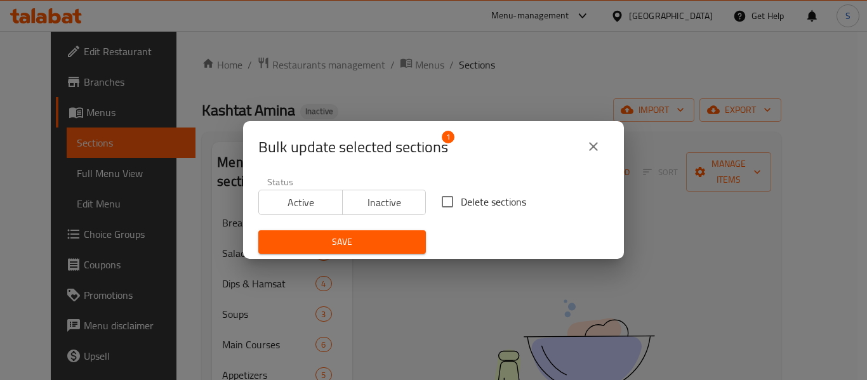
click at [461, 198] on span "Delete sections" at bounding box center [493, 201] width 65 height 15
click at [459, 198] on input "Delete sections" at bounding box center [447, 202] width 27 height 27
checkbox input "true"
click at [365, 244] on span "Save" at bounding box center [342, 242] width 147 height 16
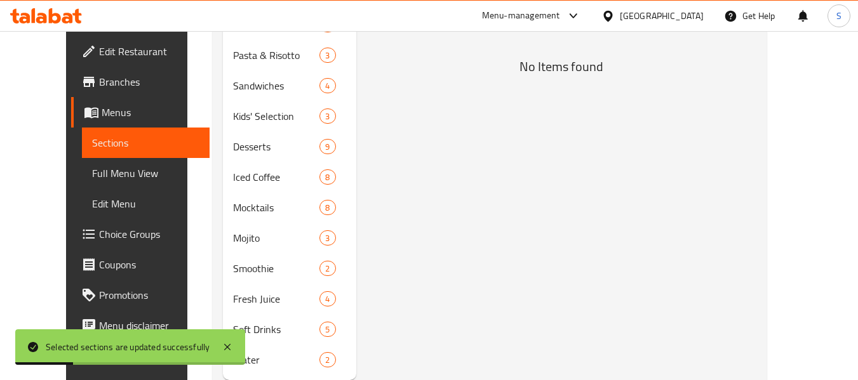
scroll to position [416, 0]
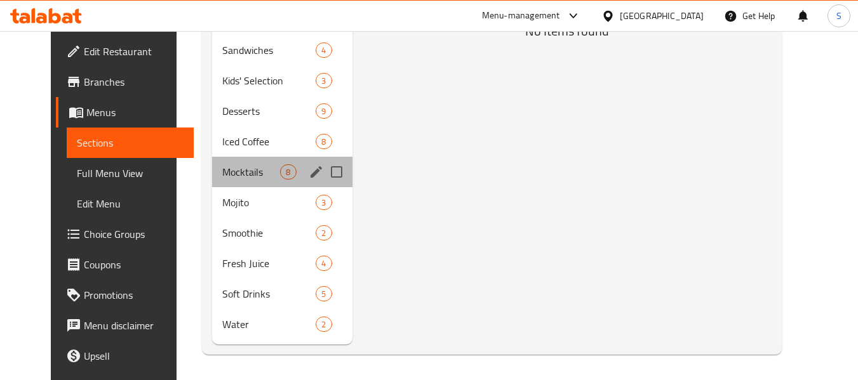
click at [223, 181] on div "Mocktails 8" at bounding box center [282, 172] width 140 height 30
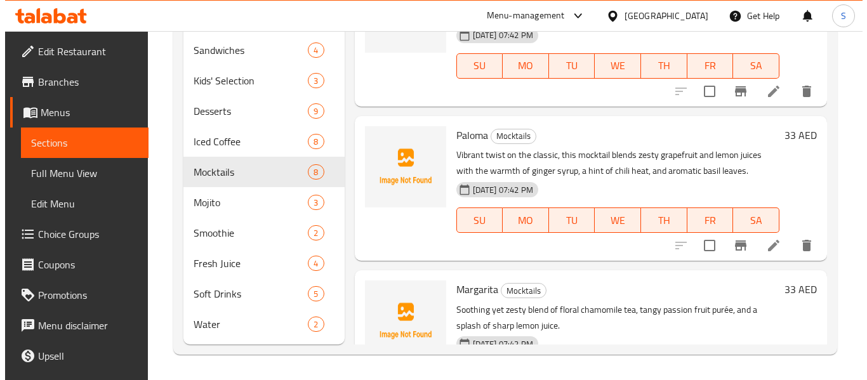
scroll to position [668, 0]
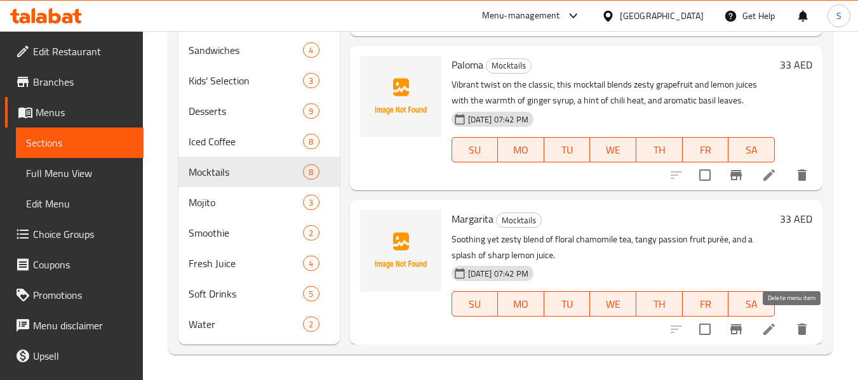
click at [797, 333] on icon "delete" at bounding box center [801, 329] width 9 height 11
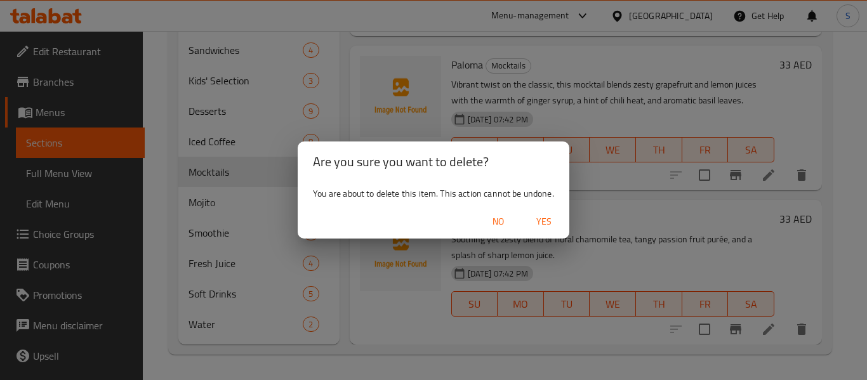
click at [542, 222] on span "Yes" at bounding box center [544, 222] width 30 height 16
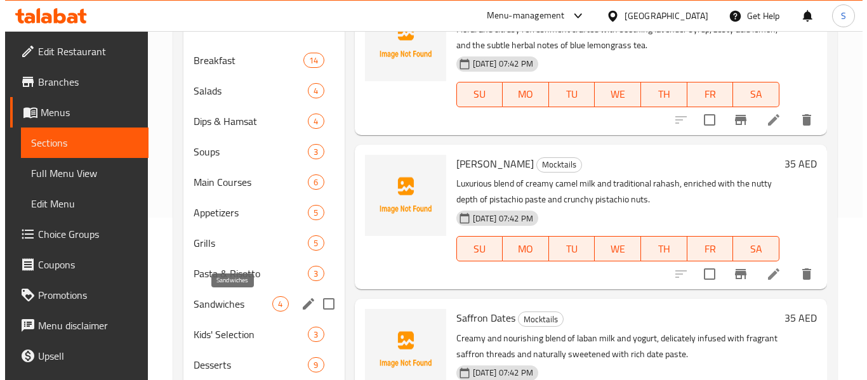
scroll to position [99, 0]
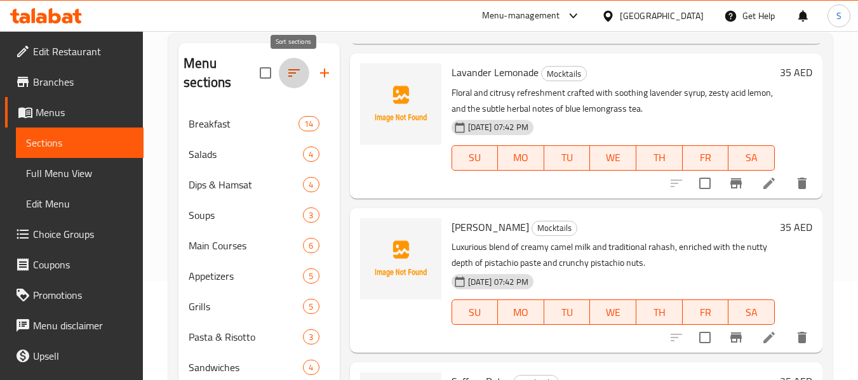
click at [293, 74] on icon "button" at bounding box center [293, 72] width 15 height 15
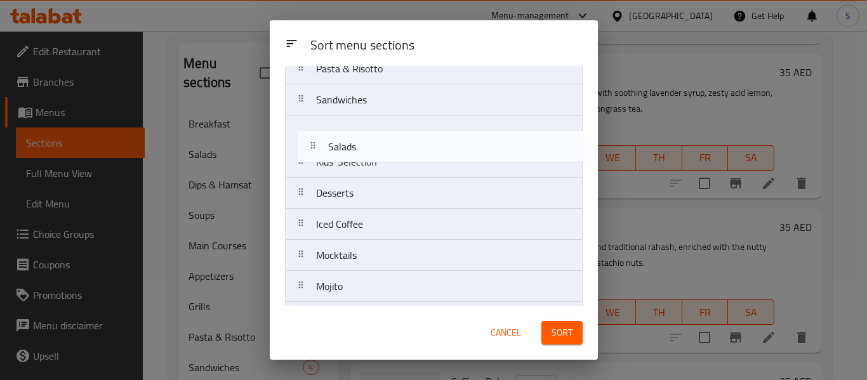
scroll to position [235, 0]
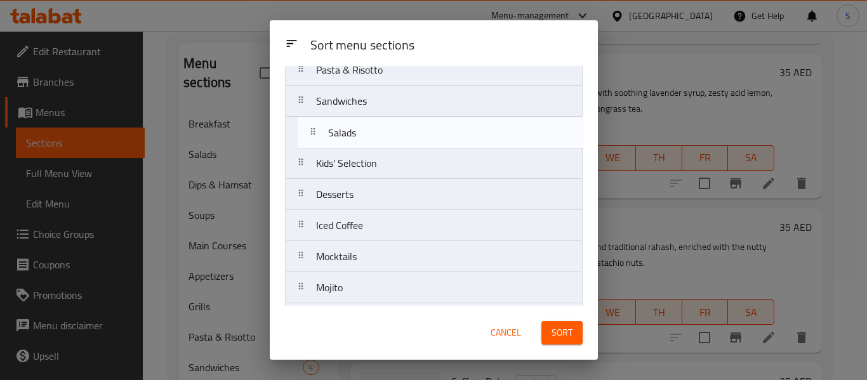
drag, startPoint x: 374, startPoint y: 156, endPoint x: 387, endPoint y: 143, distance: 17.5
click at [387, 143] on nav "Breakfast Salads Dips & Hamsat Soups Main Courses Appetizers Grills Pasta & Ris…" at bounding box center [434, 147] width 298 height 561
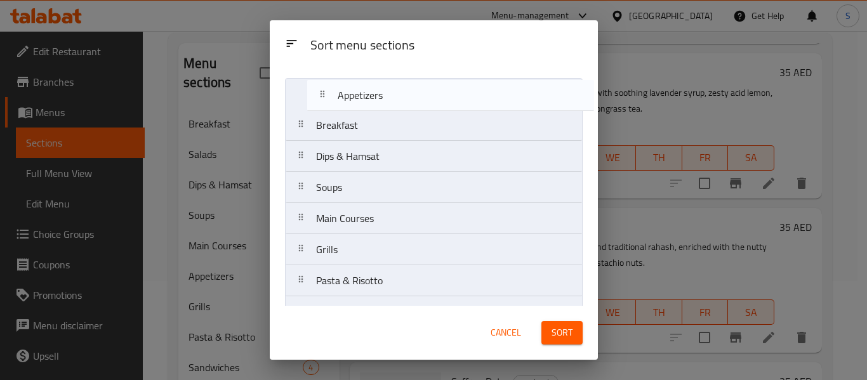
scroll to position [0, 0]
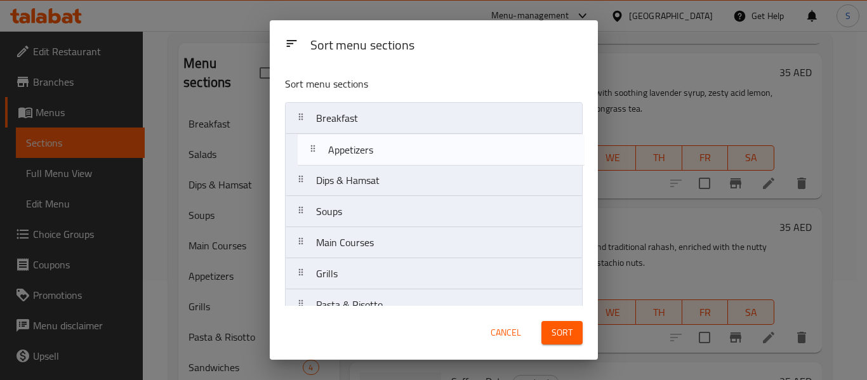
drag, startPoint x: 372, startPoint y: 199, endPoint x: 388, endPoint y: 142, distance: 59.9
click at [388, 142] on nav "Breakfast Dips & Hamsat Soups Main Courses Appetizers Grills Pasta & Risotto Sa…" at bounding box center [434, 382] width 298 height 561
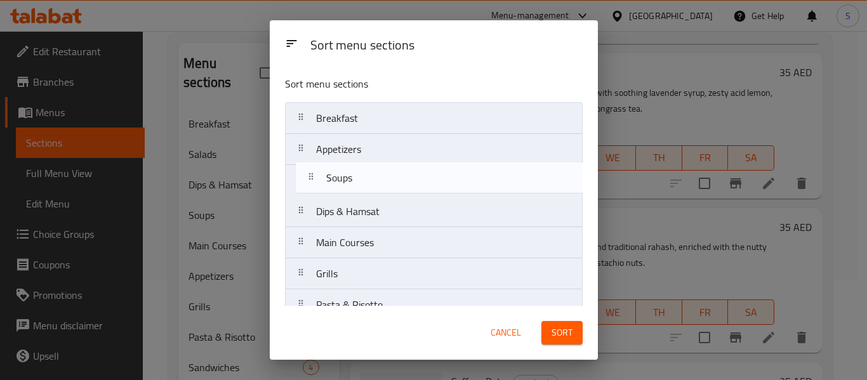
drag, startPoint x: 376, startPoint y: 207, endPoint x: 378, endPoint y: 171, distance: 36.3
click at [378, 171] on nav "Breakfast Appetizers Dips & Hamsat Soups Main Courses Grills Pasta & Risotto Sa…" at bounding box center [434, 382] width 298 height 561
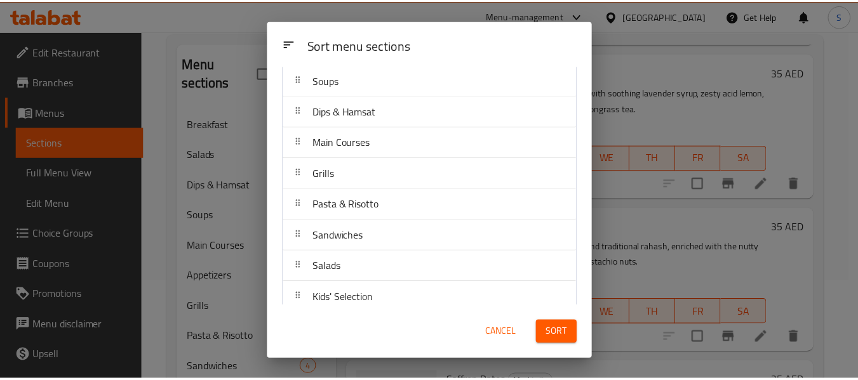
scroll to position [127, 0]
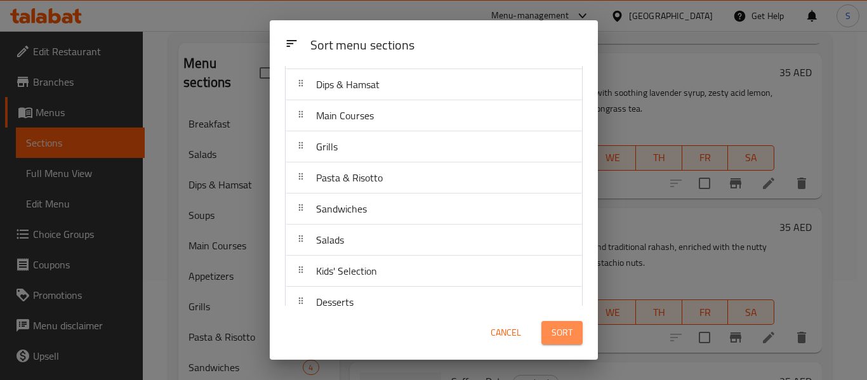
click at [569, 337] on span "Sort" at bounding box center [562, 333] width 21 height 16
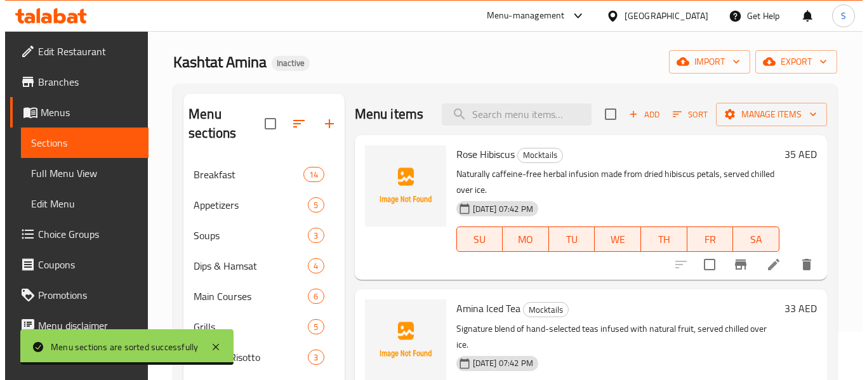
scroll to position [0, 0]
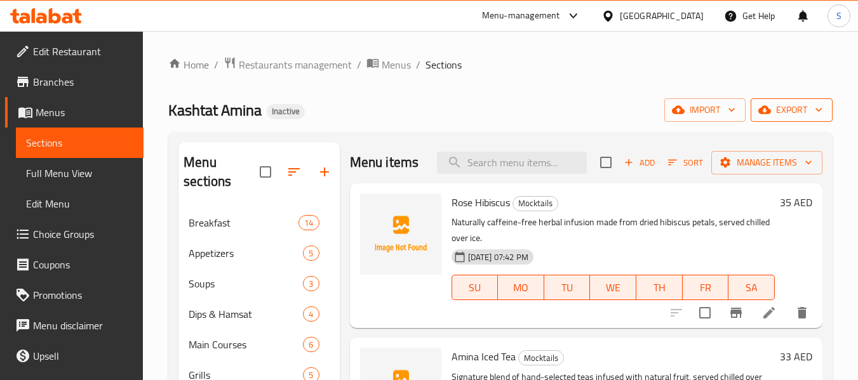
click at [808, 108] on span "export" at bounding box center [792, 110] width 62 height 16
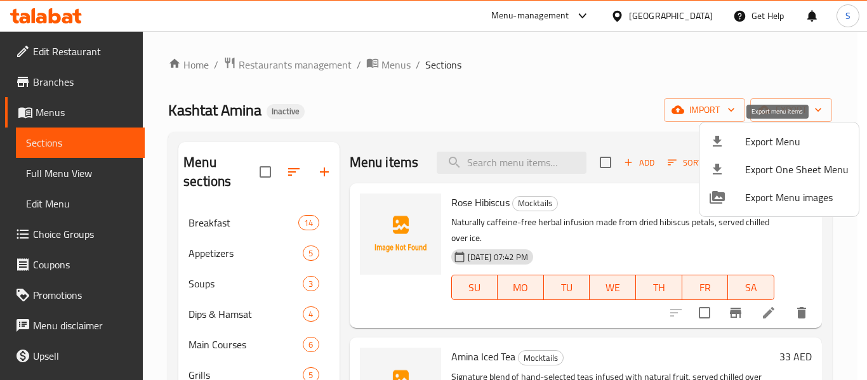
click at [778, 140] on span "Export Menu" at bounding box center [796, 141] width 103 height 15
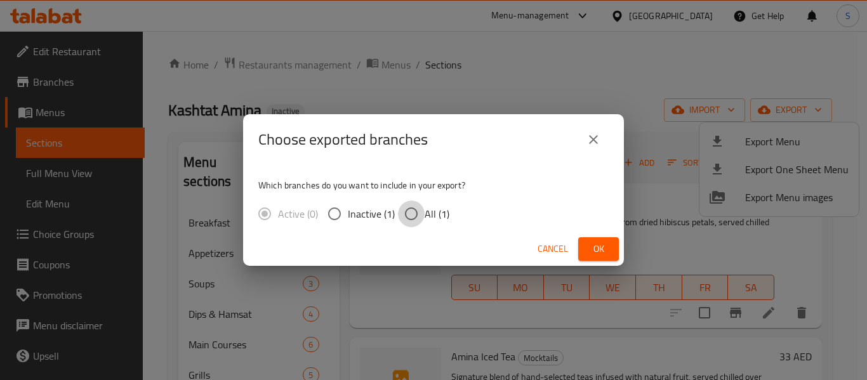
click at [412, 216] on input "All (1)" at bounding box center [411, 214] width 27 height 27
radio input "true"
click at [606, 246] on span "Ok" at bounding box center [599, 249] width 20 height 16
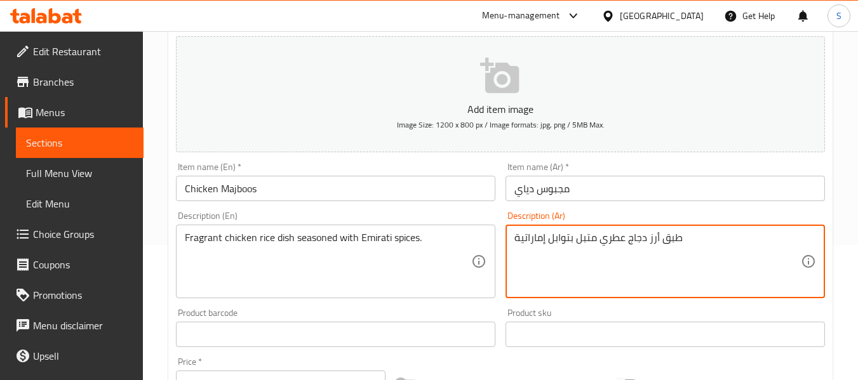
scroll to position [192, 0]
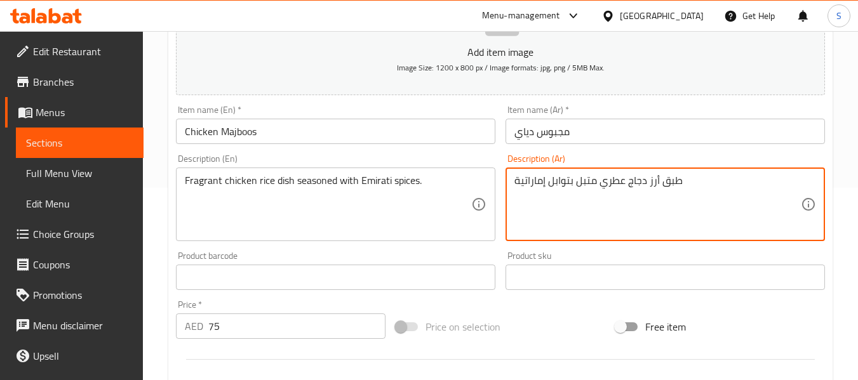
type textarea "طبق أرز دجاج عطري متبل بتوابل إماراتية"
click at [623, 140] on input "مجبوس دياي" at bounding box center [664, 131] width 319 height 25
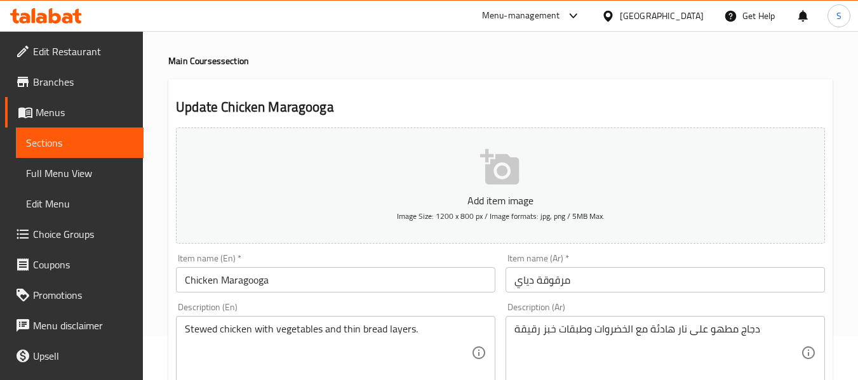
scroll to position [63, 0]
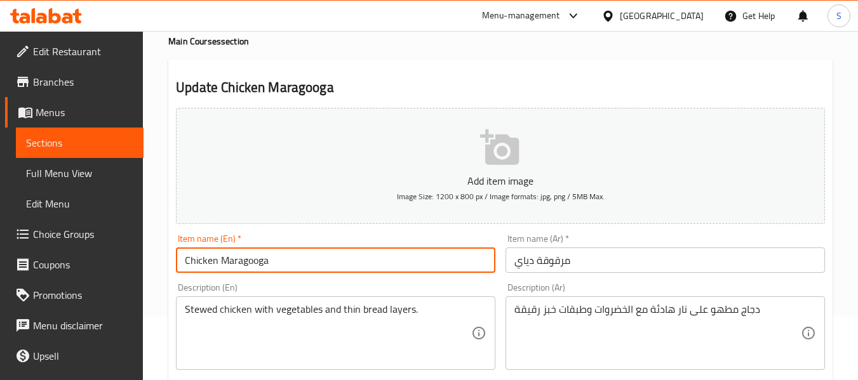
click at [298, 255] on input "Chicken Maragooga" at bounding box center [335, 260] width 319 height 25
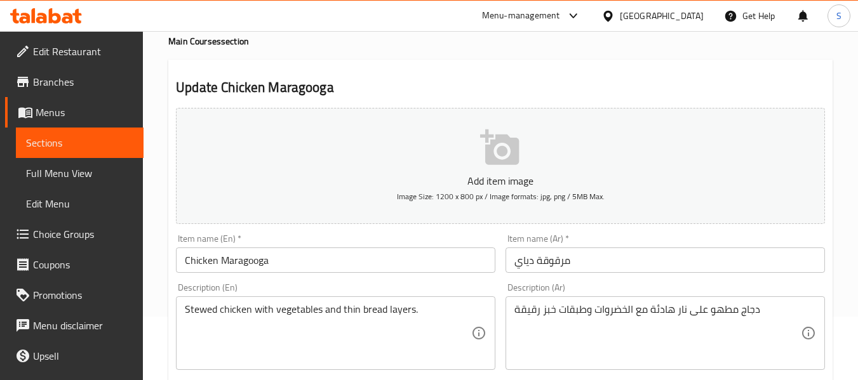
drag, startPoint x: 392, startPoint y: 57, endPoint x: 406, endPoint y: 72, distance: 21.1
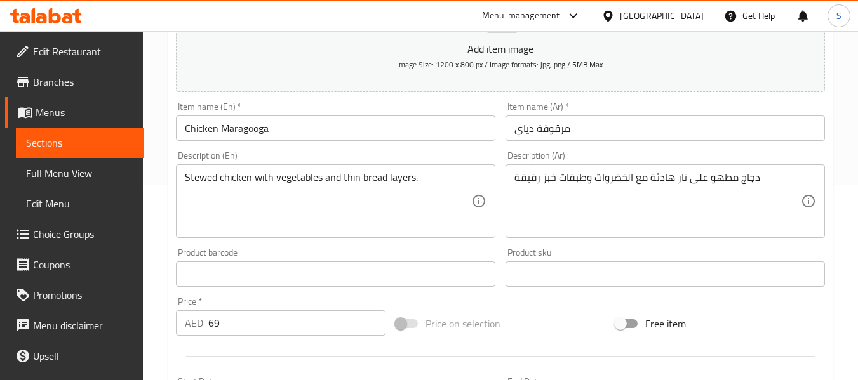
scroll to position [254, 0]
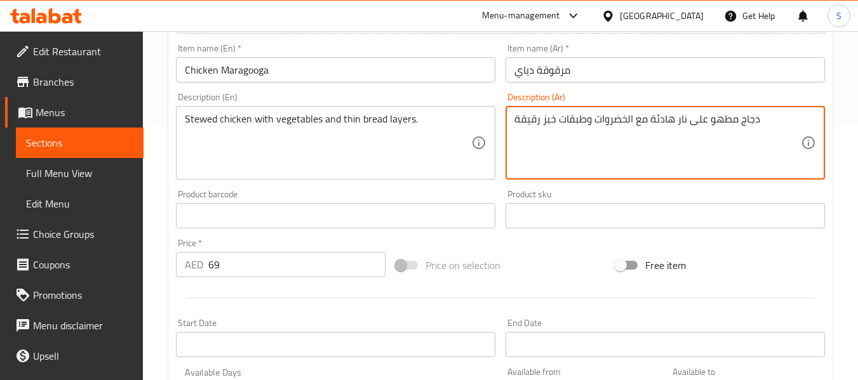
click at [629, 123] on textarea "دجاج مطهو على نار هادئة مع الخضروات وطبقات خبز رقيقة" at bounding box center [657, 143] width 286 height 60
paste textarea "مع الخضار وطبقات رقيقة من الخبز."
type textarea "دجاج مطهي مع الخضار وطبقات رقيقة من الخبز."
click at [625, 75] on input "مرقوقة دياي" at bounding box center [664, 69] width 319 height 25
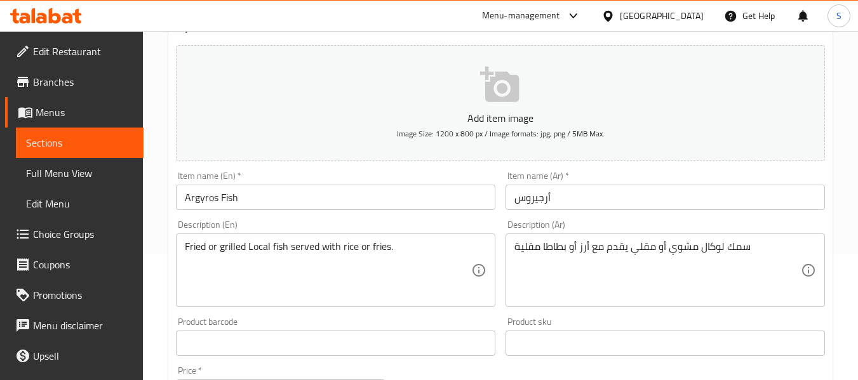
scroll to position [127, 0]
click at [509, 201] on input "أرجيروس" at bounding box center [664, 196] width 319 height 25
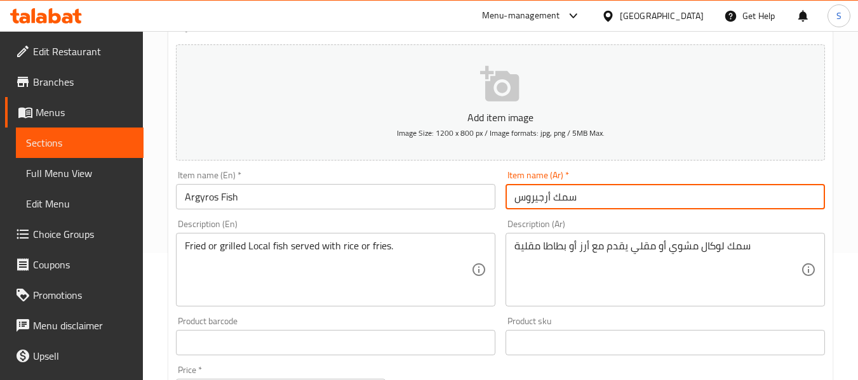
type input "سمك أرجيروس"
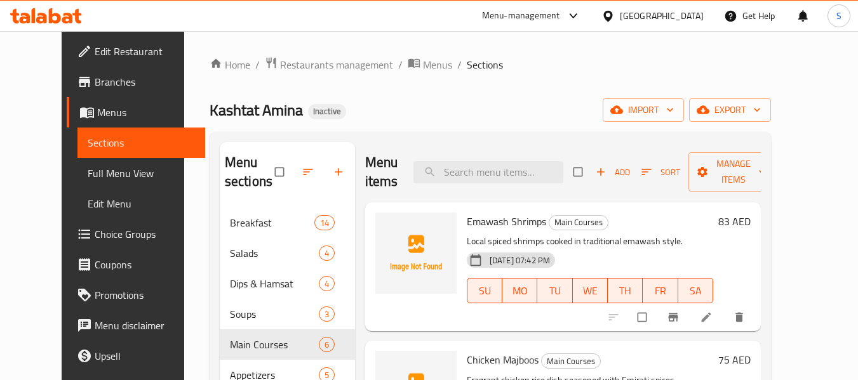
click at [420, 108] on div "Kashtat Amina Inactive import export" at bounding box center [490, 109] width 561 height 23
click at [95, 233] on span "Choice Groups" at bounding box center [145, 234] width 100 height 15
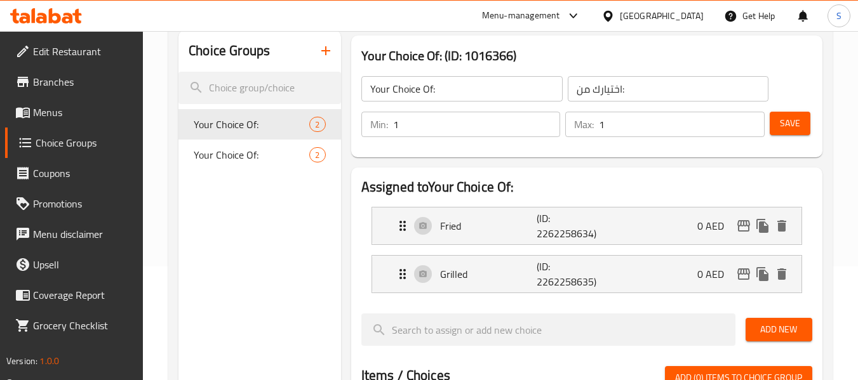
scroll to position [127, 0]
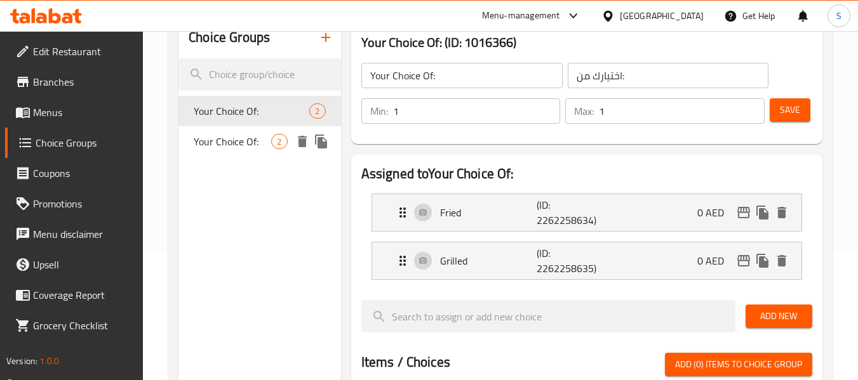
click at [253, 134] on span "Your Choice Of:" at bounding box center [232, 141] width 77 height 15
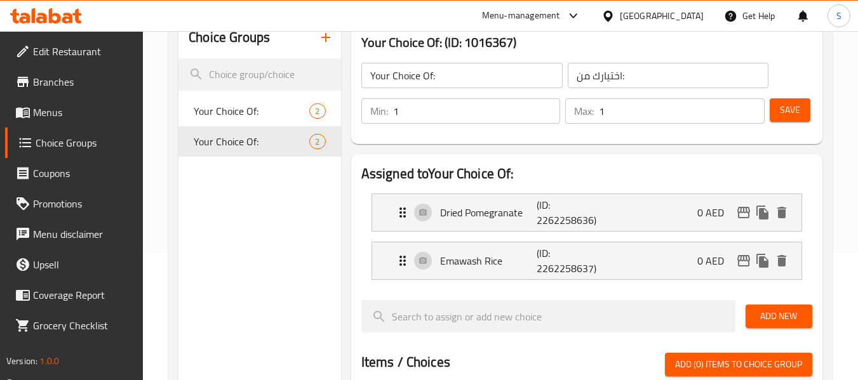
click at [331, 42] on icon "button" at bounding box center [325, 37] width 15 height 15
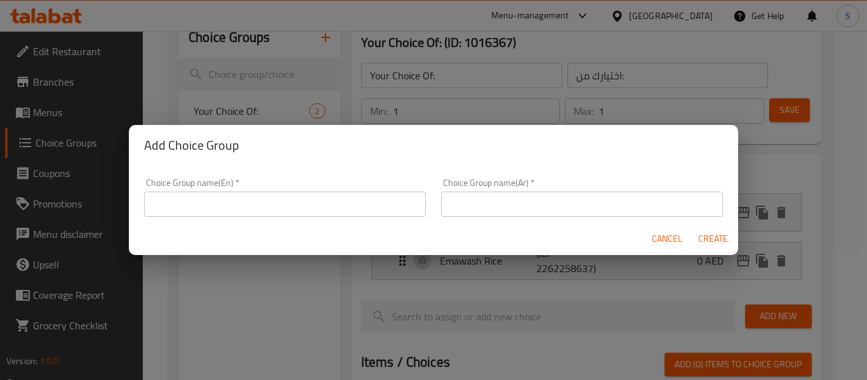
click at [298, 199] on input "text" at bounding box center [285, 204] width 282 height 25
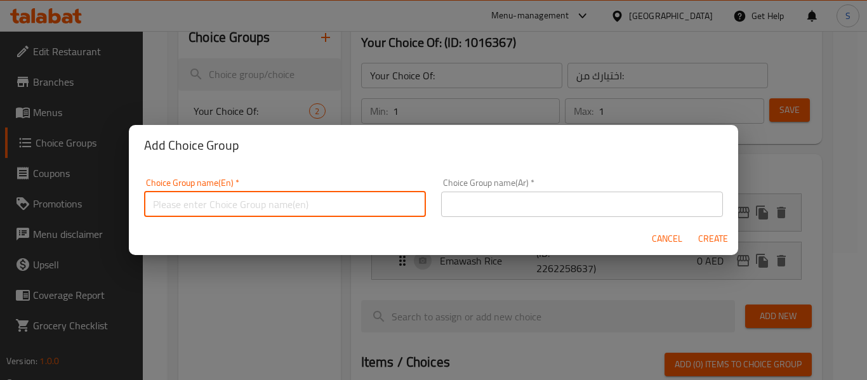
type input "choices"
click at [552, 208] on input "text" at bounding box center [582, 204] width 282 height 25
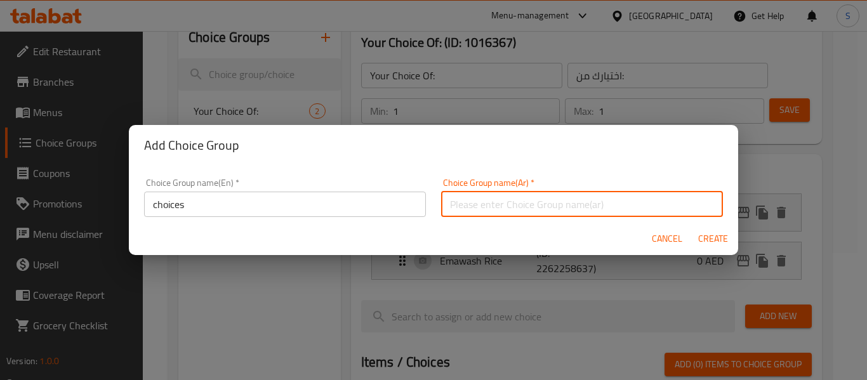
type input "إختيارات"
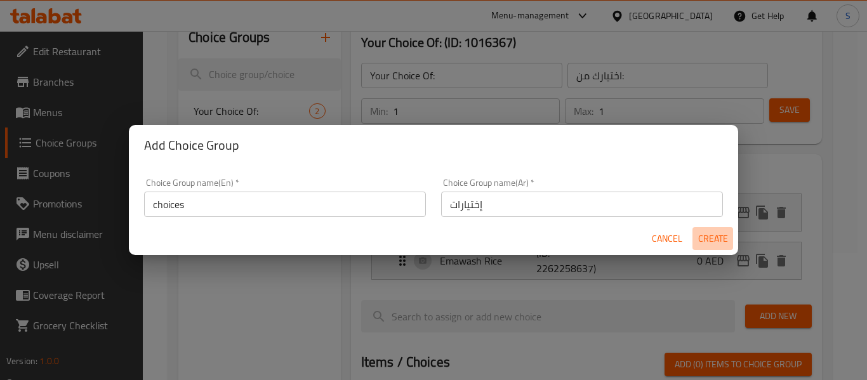
click at [713, 239] on span "Create" at bounding box center [713, 239] width 30 height 16
type input "choices"
type input "إختيارات"
type input "0"
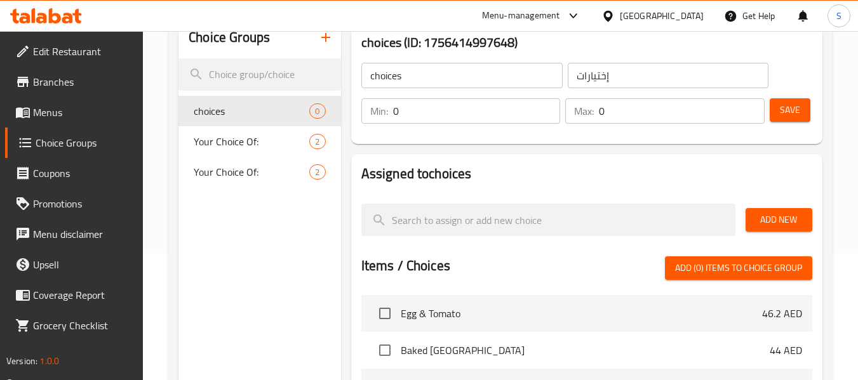
click at [462, 117] on input "0" at bounding box center [477, 110] width 168 height 25
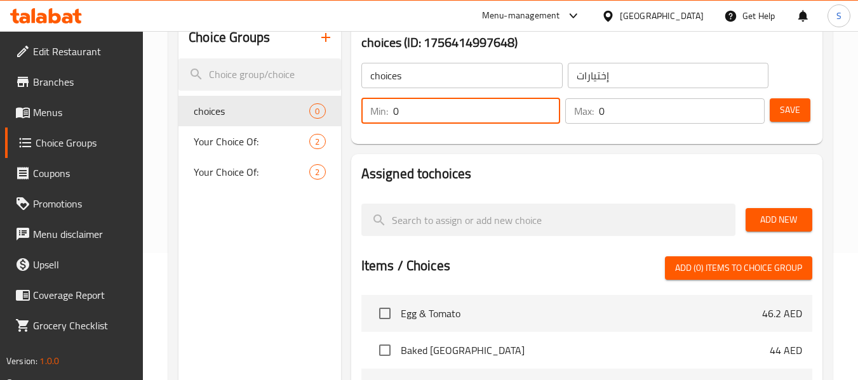
click at [462, 117] on input "0" at bounding box center [477, 110] width 168 height 25
type input "1"
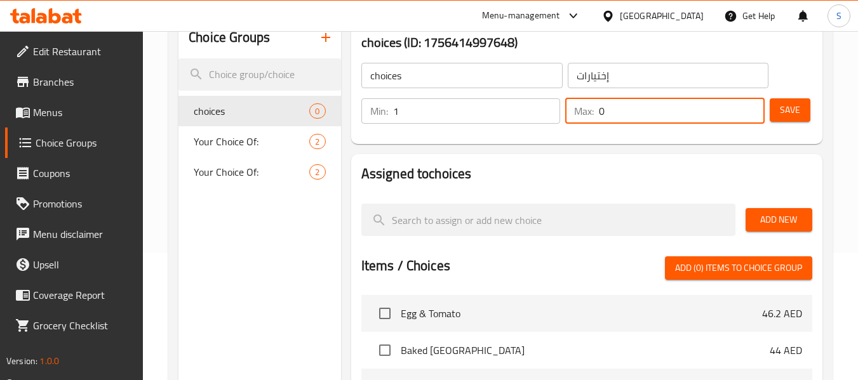
click at [622, 115] on input "0" at bounding box center [682, 110] width 166 height 25
type input "1"
click at [786, 110] on span "Save" at bounding box center [790, 110] width 20 height 16
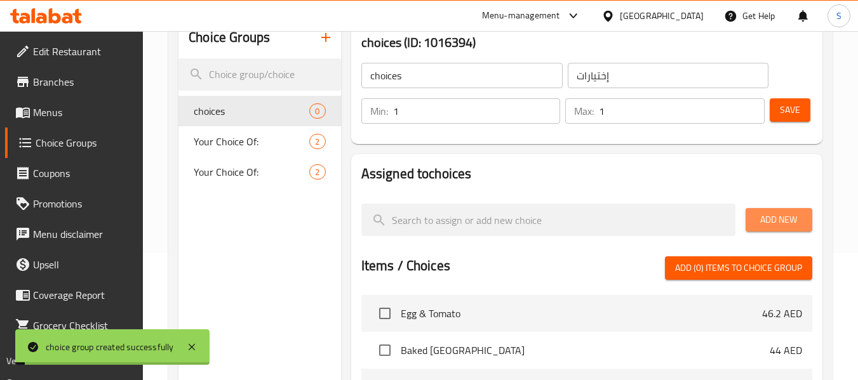
click at [766, 218] on span "Add New" at bounding box center [778, 220] width 46 height 16
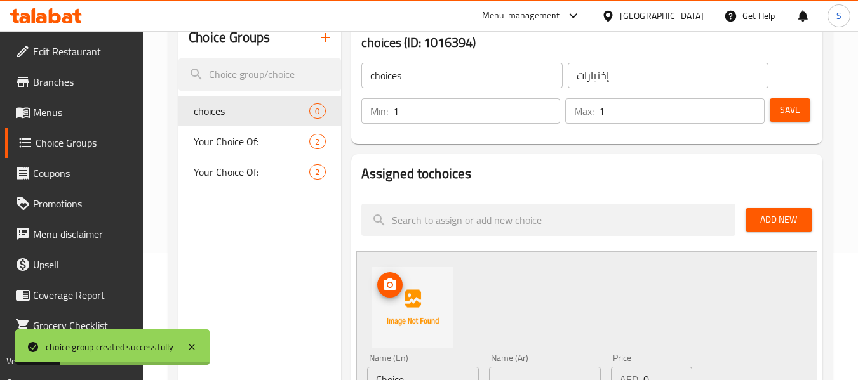
scroll to position [254, 0]
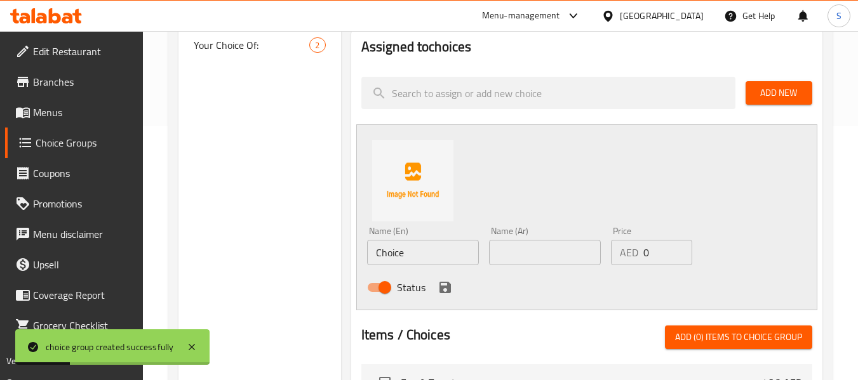
click at [423, 260] on input "Choice" at bounding box center [423, 252] width 112 height 25
paste input "rice"
type input "rice"
click at [534, 241] on input "text" at bounding box center [545, 252] width 112 height 25
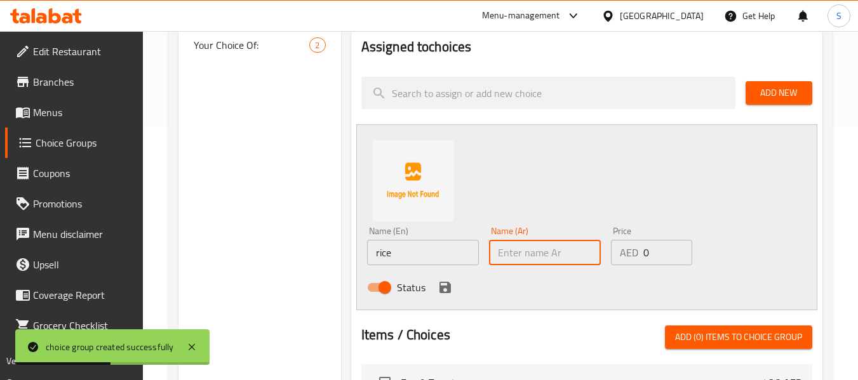
paste input "أرز"
type input "أرز"
drag, startPoint x: 441, startPoint y: 288, endPoint x: 660, endPoint y: 208, distance: 233.6
click at [441, 288] on icon "save" at bounding box center [444, 287] width 11 height 11
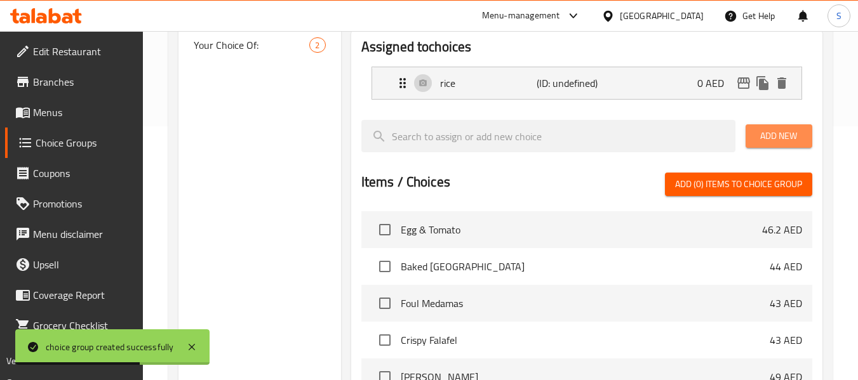
click at [776, 137] on span "Add New" at bounding box center [778, 136] width 46 height 16
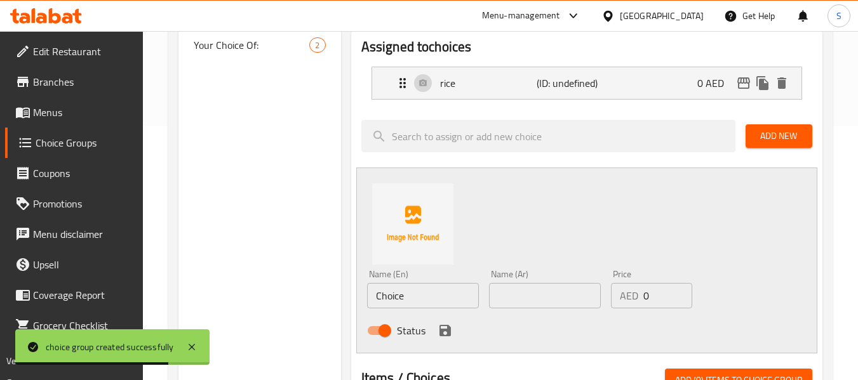
click at [419, 301] on input "Choice" at bounding box center [423, 295] width 112 height 25
paste input "fries"
type input "fries"
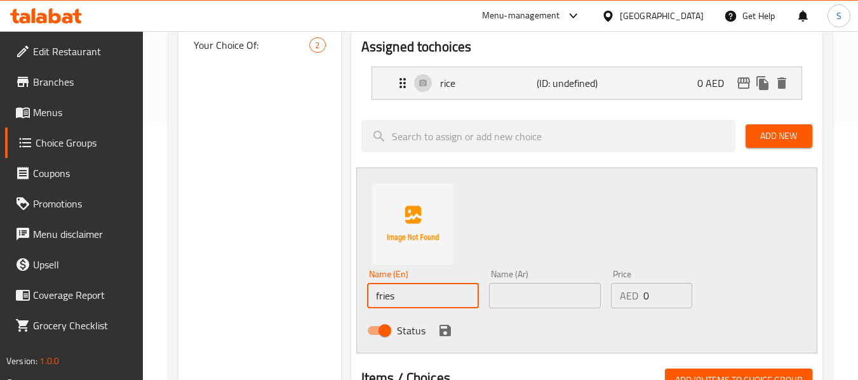
click at [523, 300] on input "text" at bounding box center [545, 295] width 112 height 25
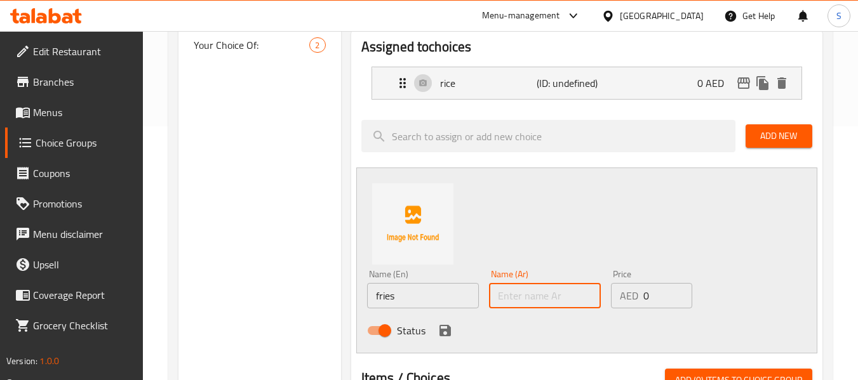
paste input "بطاطا [GEOGRAPHIC_DATA]"
type input "بطاطا [GEOGRAPHIC_DATA]"
click at [449, 331] on icon "save" at bounding box center [444, 330] width 11 height 11
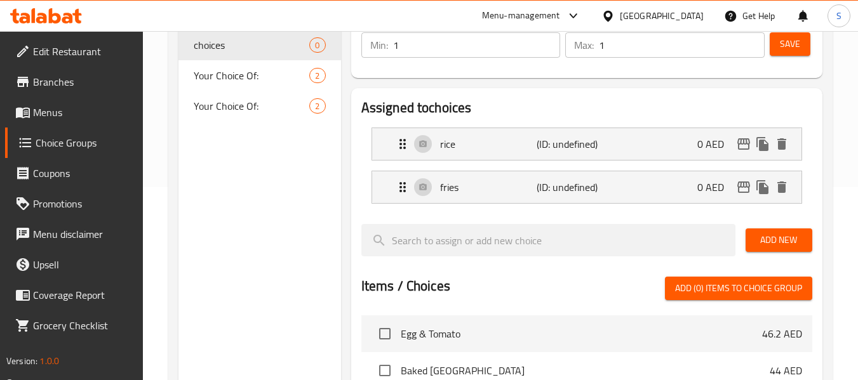
scroll to position [127, 0]
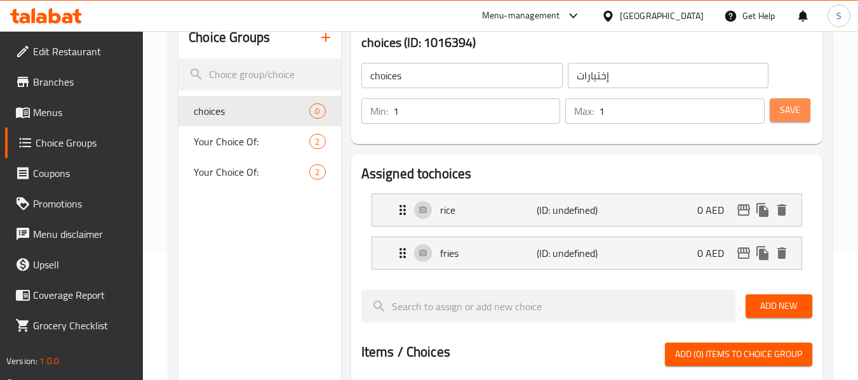
click at [782, 112] on span "Save" at bounding box center [790, 110] width 20 height 16
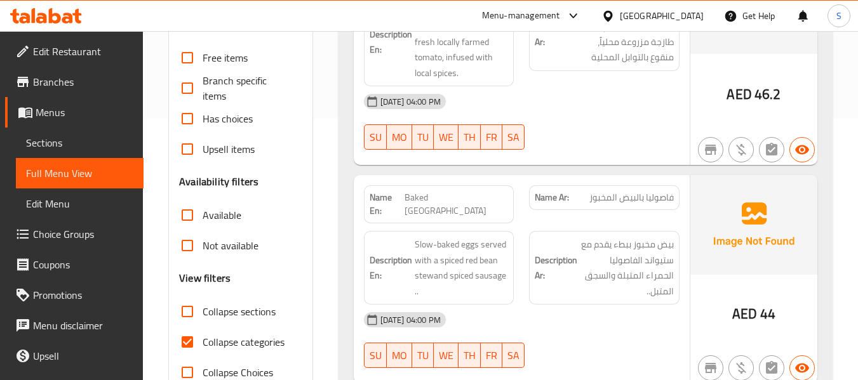
scroll to position [317, 0]
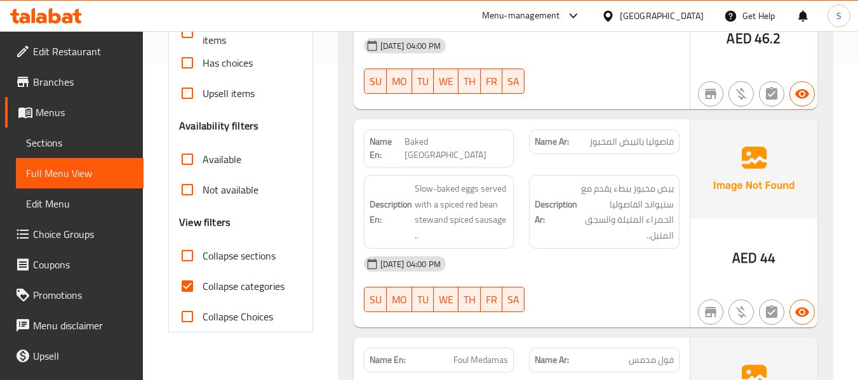
click at [232, 287] on span "Collapse categories" at bounding box center [244, 286] width 82 height 15
click at [203, 287] on input "Collapse categories" at bounding box center [187, 286] width 30 height 30
checkbox input "false"
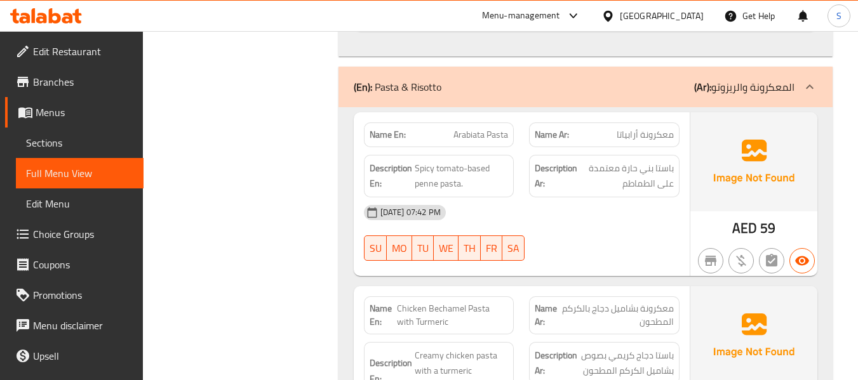
scroll to position [9470, 0]
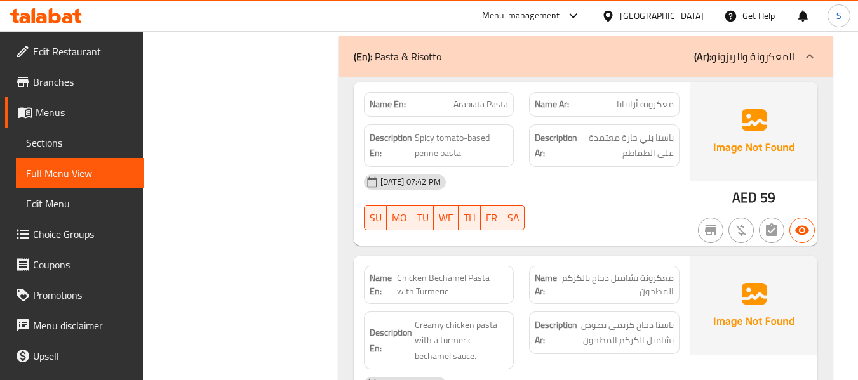
click at [414, 272] on span "Chicken Bechamel Pasta with Turmeric" at bounding box center [452, 285] width 111 height 27
copy span "Turmeric"
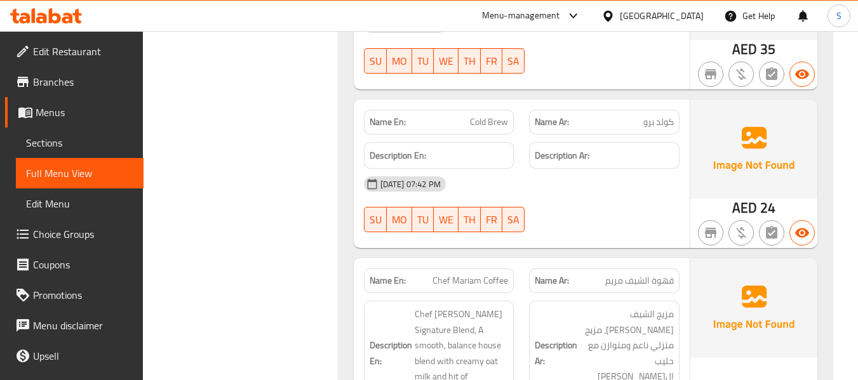
scroll to position [14231, 0]
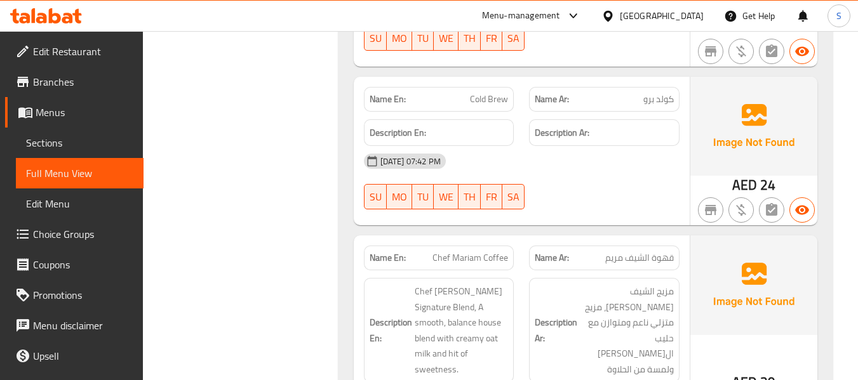
click at [470, 251] on span "Chef Mariam Coffee" at bounding box center [470, 257] width 76 height 13
copy span "Chef Mariam Coffee"
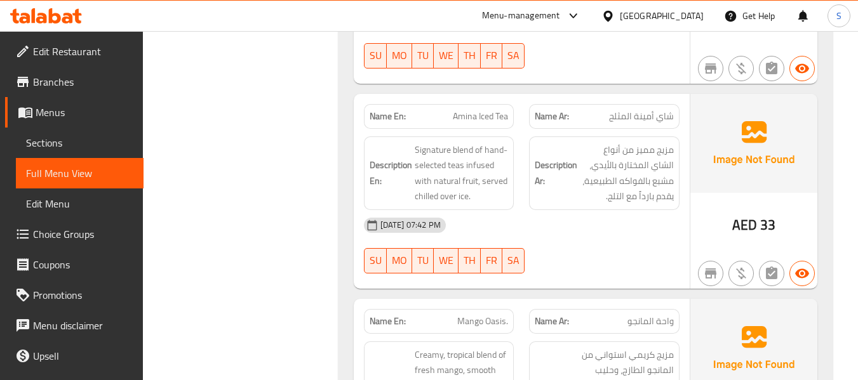
scroll to position [14993, 0]
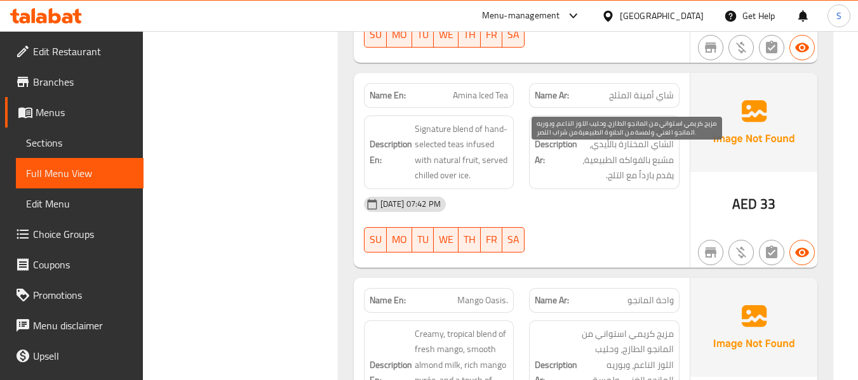
drag, startPoint x: 633, startPoint y: 239, endPoint x: 653, endPoint y: 239, distance: 20.3
click at [653, 326] on span "مزيج كريمي استواني من المانجو الطازج، وحليب اللوز الناعم، وبوريه المانجو الغني.…" at bounding box center [627, 372] width 94 height 93
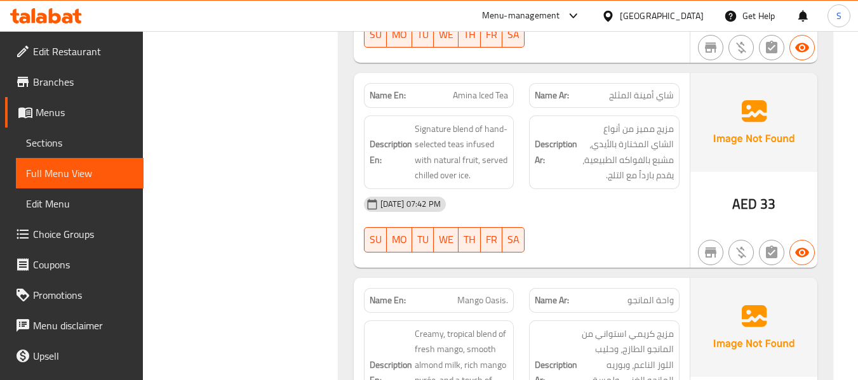
click at [477, 294] on span "Mango Oasis." at bounding box center [482, 300] width 51 height 13
copy span "Mango Oasis."
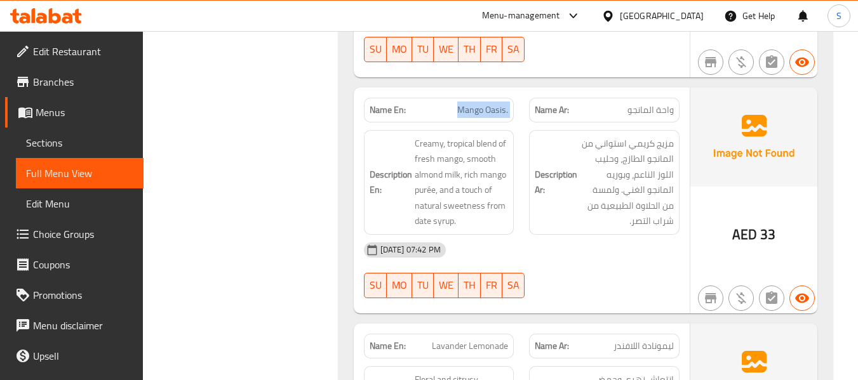
scroll to position [15247, 0]
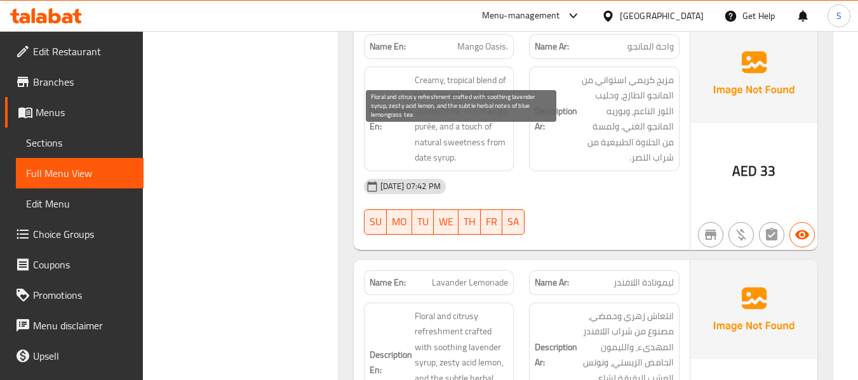
drag, startPoint x: 439, startPoint y: 218, endPoint x: 516, endPoint y: 213, distance: 76.3
click at [516, 295] on div "Description En: Floral and citrusy refreshment crafted with soothing lavender s…" at bounding box center [439, 363] width 166 height 136
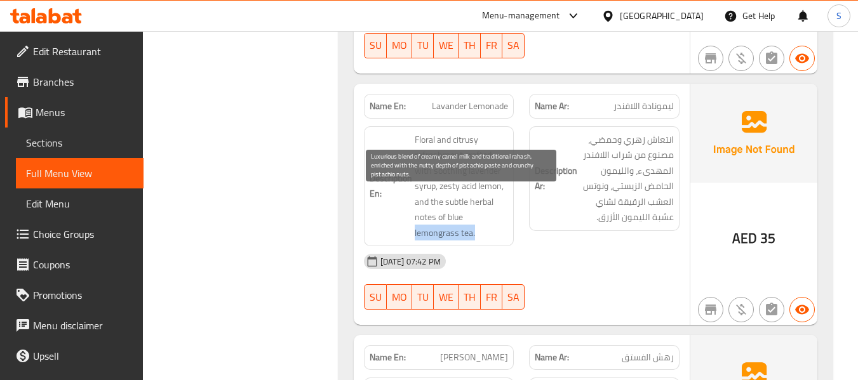
scroll to position [15437, 0]
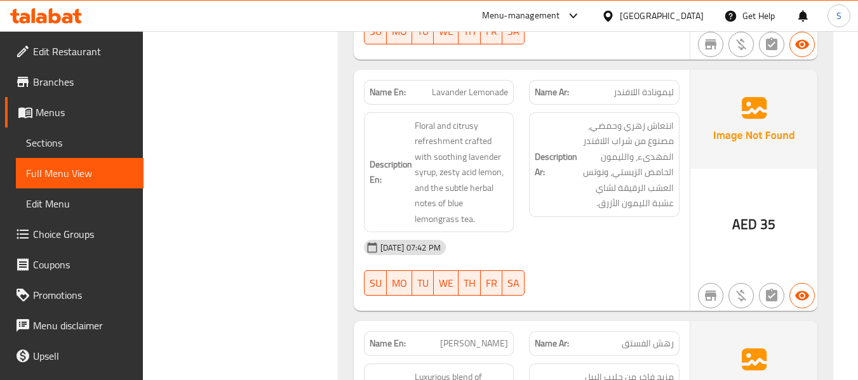
click at [489, 337] on span "[PERSON_NAME]" at bounding box center [474, 343] width 68 height 13
copy span "[PERSON_NAME]"
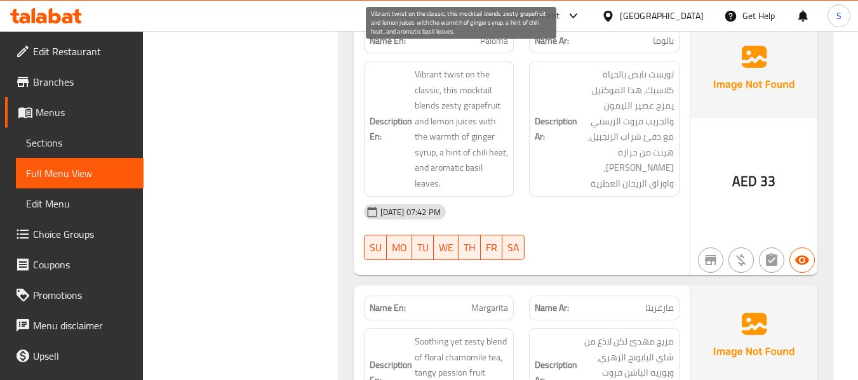
scroll to position [16263, 0]
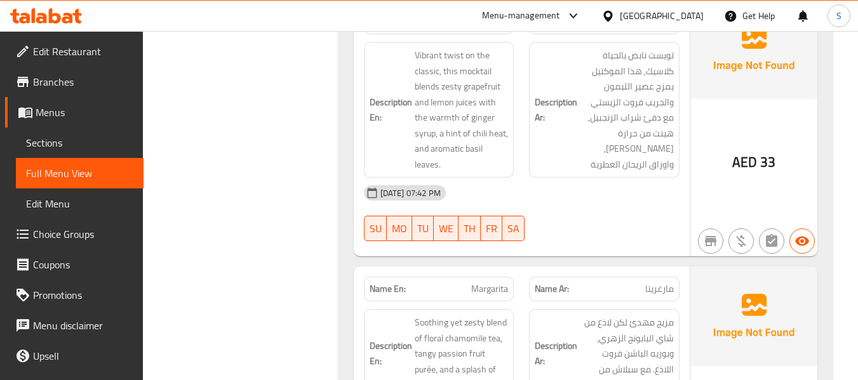
click at [482, 283] on span "Margarita" at bounding box center [489, 289] width 37 height 13
copy span "Margarita"
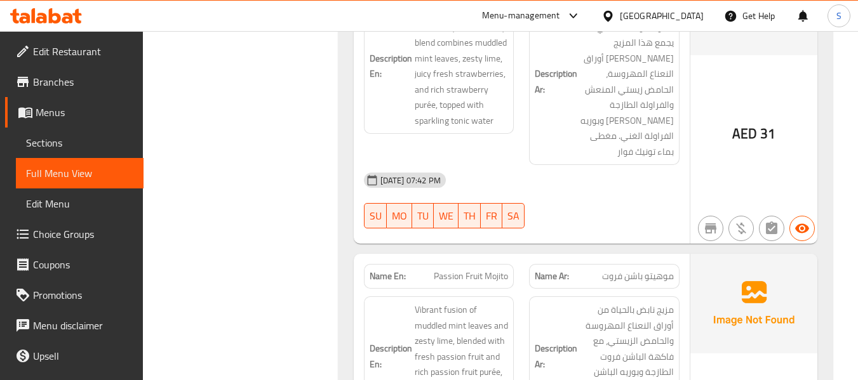
scroll to position [17088, 0]
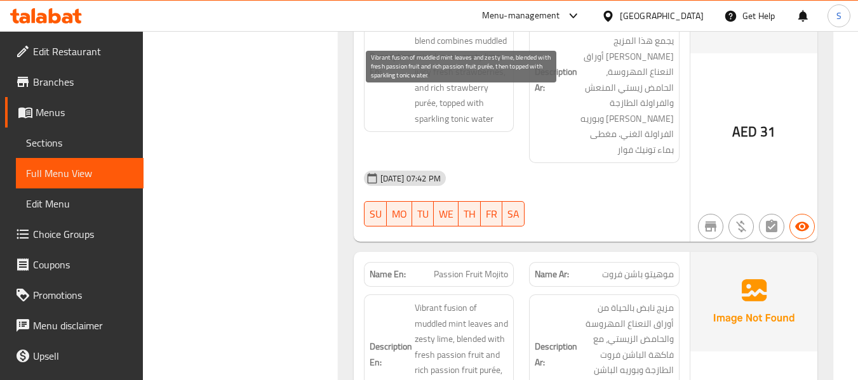
click at [418, 300] on span "Vibrant fusion of muddled mint leaves and zesty lime, blended with fresh passio…" at bounding box center [462, 354] width 94 height 109
copy span "muddled"
click at [450, 300] on span "Vibrant fusion of muddled mint leaves and zesty lime, blended with fresh passio…" at bounding box center [462, 354] width 94 height 109
drag, startPoint x: 416, startPoint y: 115, endPoint x: 491, endPoint y: 116, distance: 75.6
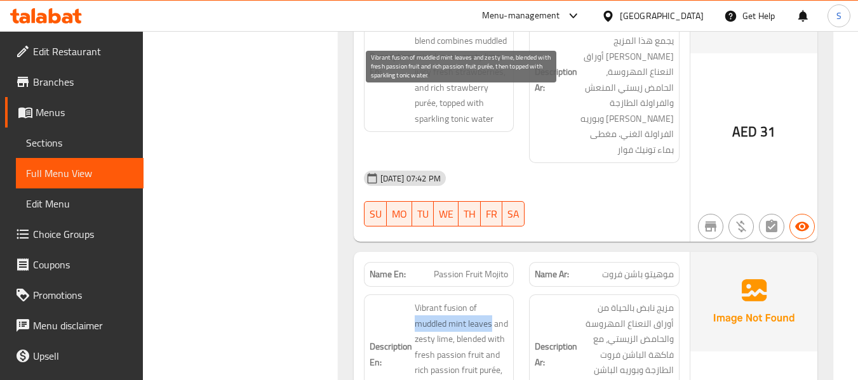
click at [491, 300] on span "Vibrant fusion of muddled mint leaves and zesty lime, blended with fresh passio…" at bounding box center [462, 354] width 94 height 109
copy span "muddled mint leaves"
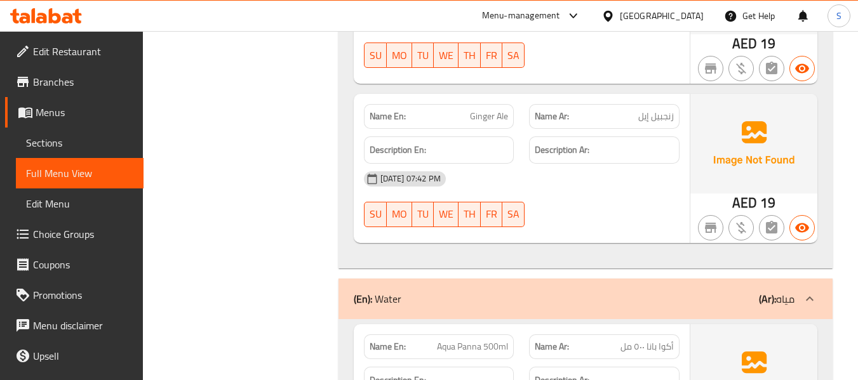
scroll to position [19564, 0]
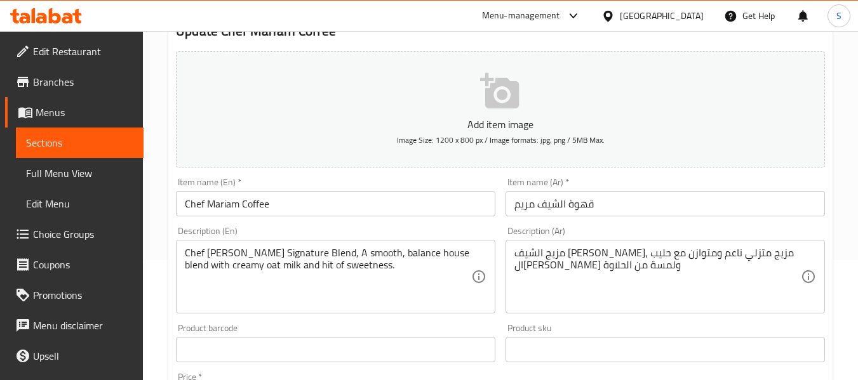
scroll to position [127, 0]
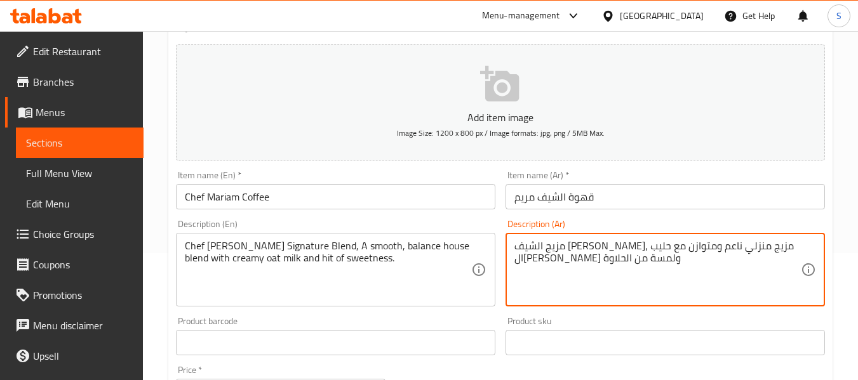
type textarea "مزيج الشيف [PERSON_NAME]، مزيج منزلي ناعم ومتوازن مع حليب ال[PERSON_NAME] ولمسة…"
click at [617, 208] on input "قهوة الشيف مريم" at bounding box center [664, 196] width 319 height 25
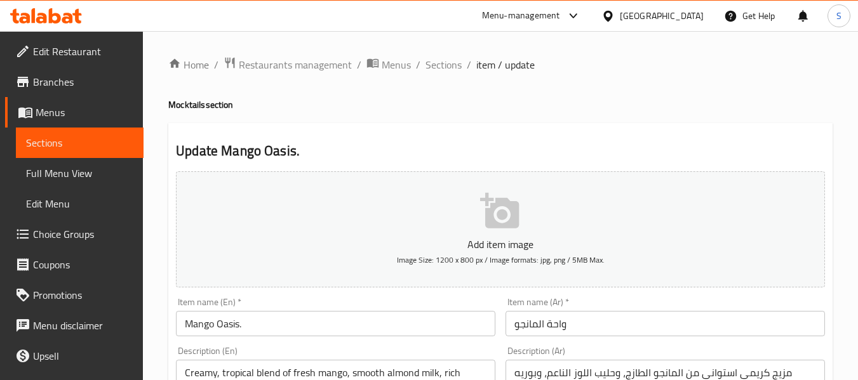
scroll to position [127, 0]
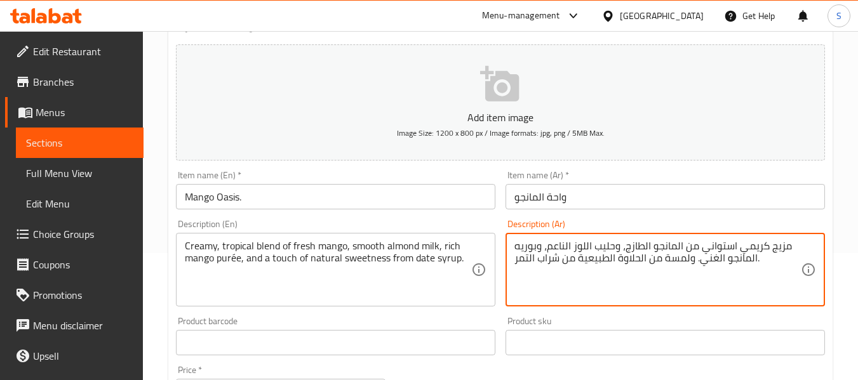
type textarea "مزيج كريمي استواني من المانجو الطازج، وحليب اللوز الناعم، وبوريه المانجو الغني.…"
click at [607, 195] on input "واحة المانجو" at bounding box center [664, 196] width 319 height 25
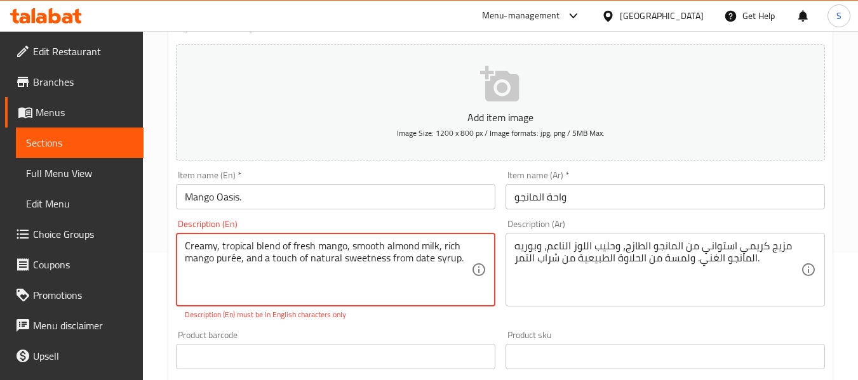
click at [237, 257] on textarea "Creamy, tropical blend of fresh mango, smooth almond milk, rich mango purée, an…" at bounding box center [328, 270] width 286 height 60
drag, startPoint x: 238, startPoint y: 263, endPoint x: 230, endPoint y: 262, distance: 7.6
click at [230, 262] on textarea "Creamy, tropical blend of fresh mango, smooth almond milk, rich mango purée, an…" at bounding box center [328, 270] width 286 height 60
type textarea "Creamy, tropical blend of fresh mango, smooth almond milk, rich mango puree, an…"
click at [281, 203] on input "Mango Oasis." at bounding box center [335, 196] width 319 height 25
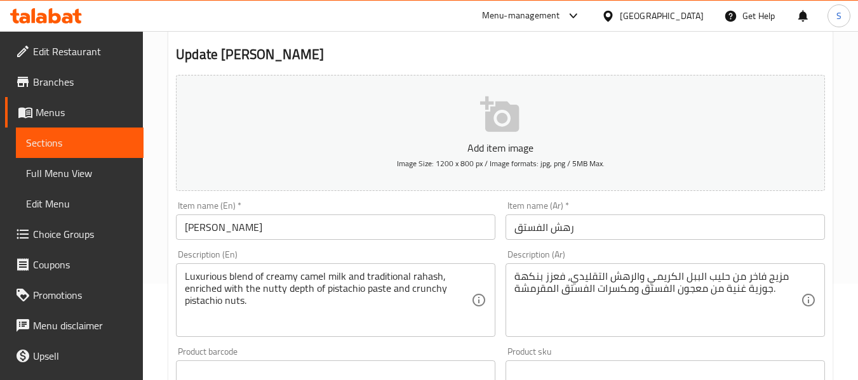
scroll to position [127, 0]
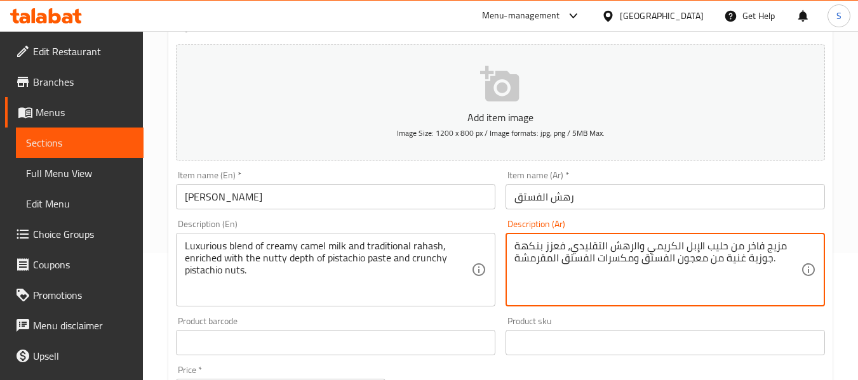
click at [698, 201] on input "رهش الفستق" at bounding box center [664, 196] width 319 height 25
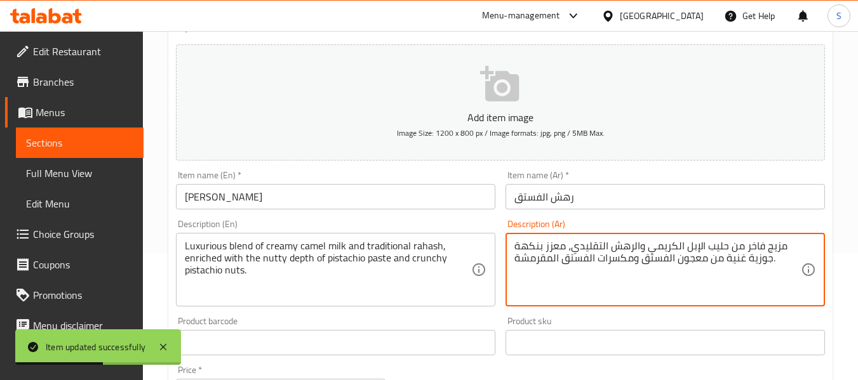
type textarea "مزيج فاخر من حليب الإبل الكريمي والرهش التقليدي، معزز بنكهة جوزية غنية من معجون…"
click at [592, 197] on input "رهش الفستق" at bounding box center [664, 196] width 319 height 25
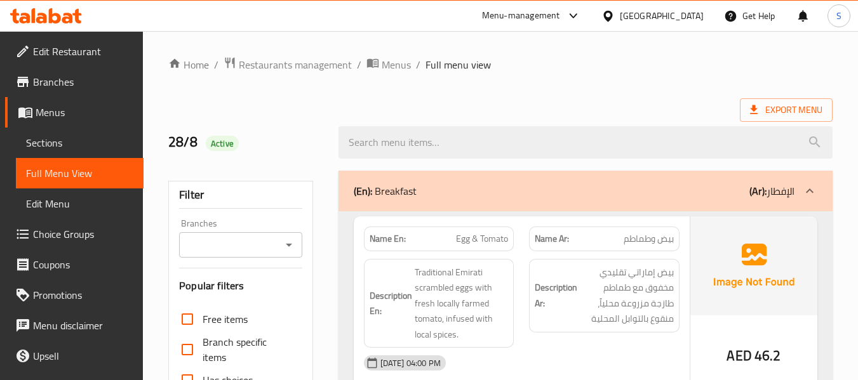
scroll to position [317, 0]
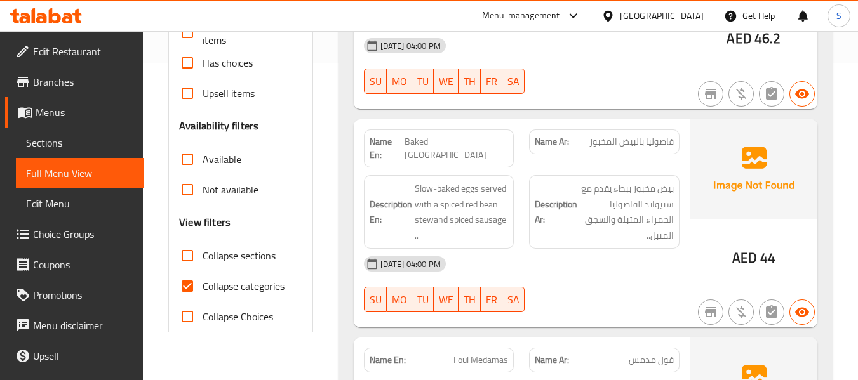
click at [243, 285] on span "Collapse categories" at bounding box center [244, 286] width 82 height 15
click at [203, 285] on input "Collapse categories" at bounding box center [187, 286] width 30 height 30
checkbox input "false"
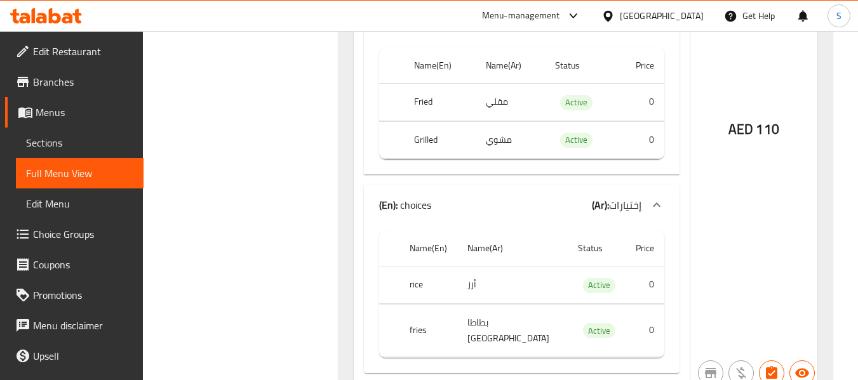
scroll to position [6993, 0]
